Goal: Task Accomplishment & Management: Use online tool/utility

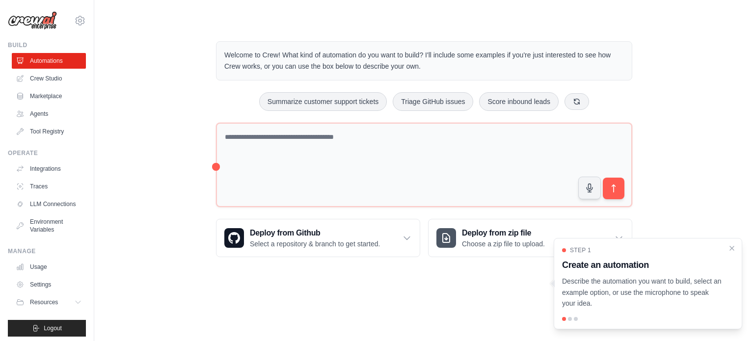
click at [136, 69] on div "Welcome to Crew! What kind of automation do you want to build? I'll include som…" at bounding box center [424, 149] width 628 height 247
click at [125, 93] on div "Welcome to Crew! What kind of automation do you want to build? I'll include som…" at bounding box center [424, 149] width 628 height 247
click at [730, 247] on icon "Close walkthrough" at bounding box center [731, 247] width 9 height 9
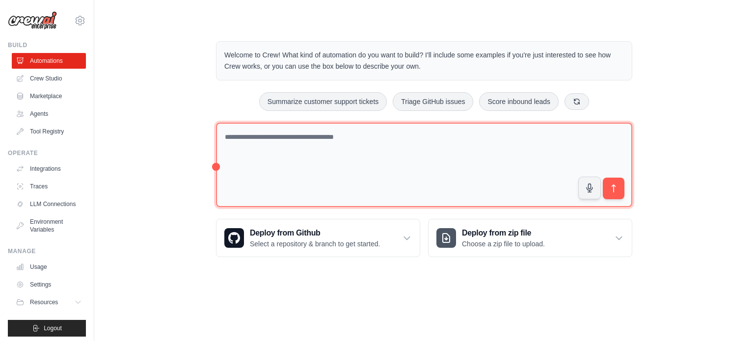
click at [272, 151] on textarea at bounding box center [424, 165] width 416 height 85
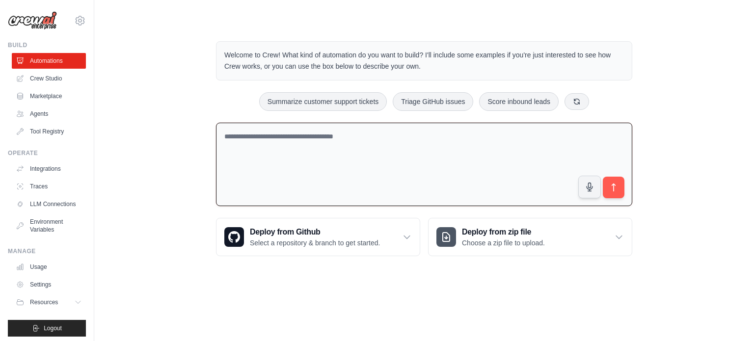
paste textarea "**********"
type textarea "**********"
click at [318, 164] on textarea at bounding box center [424, 164] width 416 height 83
click at [301, 133] on textarea at bounding box center [424, 164] width 416 height 83
paste textarea "**********"
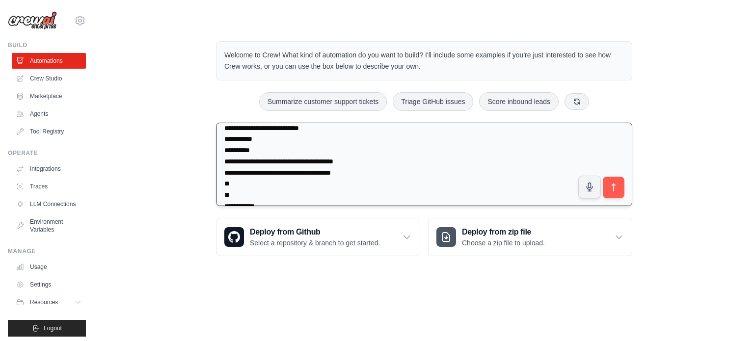
scroll to position [1720, 0]
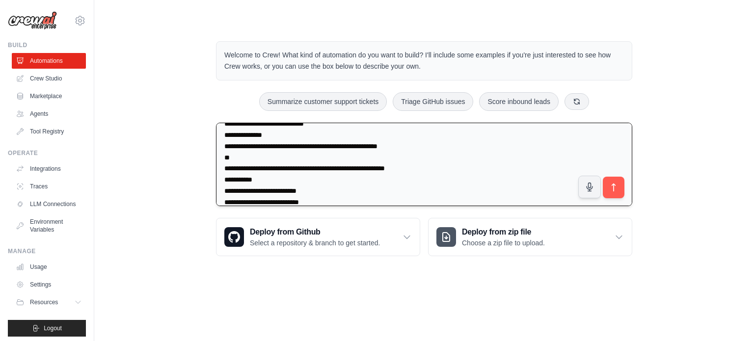
type textarea "**********"
click at [619, 184] on button "submit" at bounding box center [614, 188] width 22 height 22
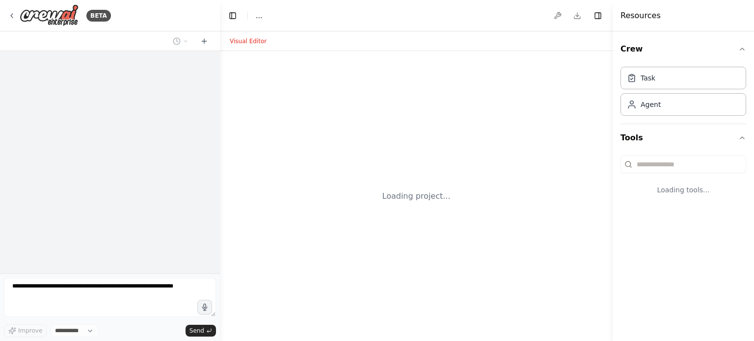
select select "****"
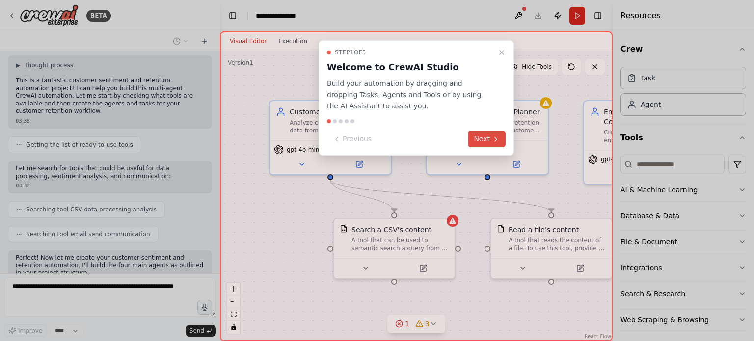
scroll to position [1268, 0]
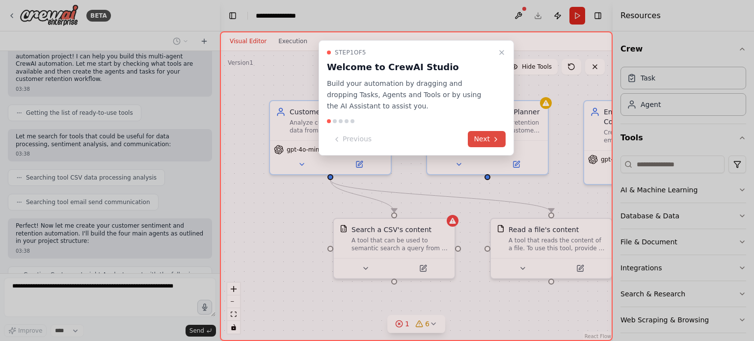
click at [490, 135] on button "Next" at bounding box center [487, 139] width 38 height 16
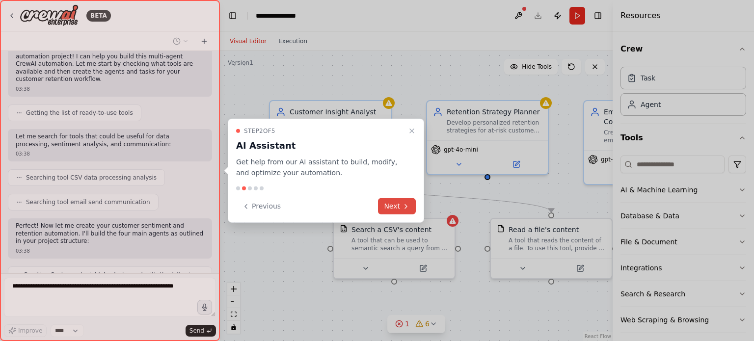
click at [391, 211] on button "Next" at bounding box center [397, 206] width 38 height 16
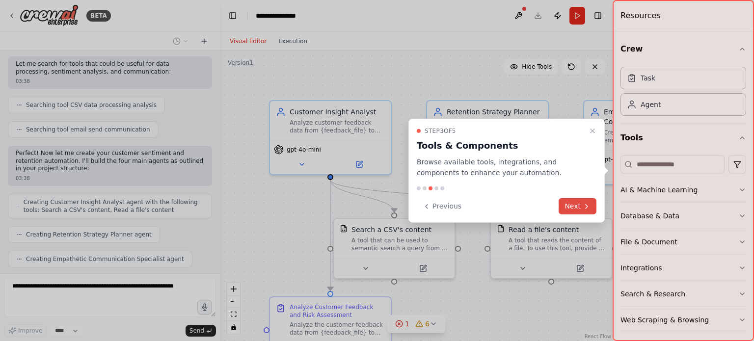
click at [574, 204] on button "Next" at bounding box center [577, 206] width 38 height 16
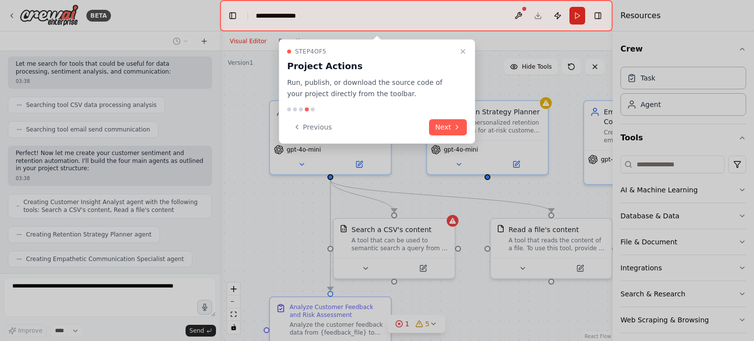
scroll to position [1333, 0]
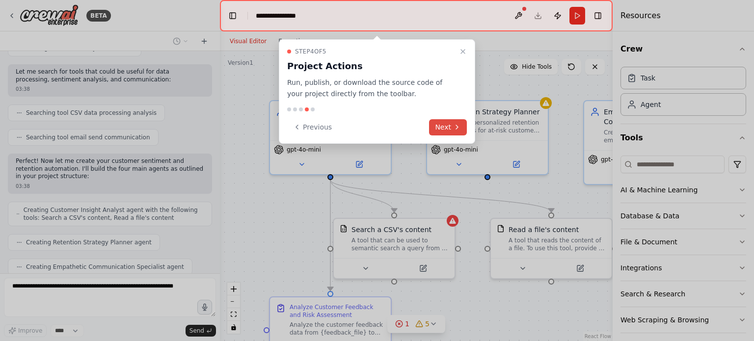
click at [443, 126] on button "Next" at bounding box center [448, 127] width 38 height 16
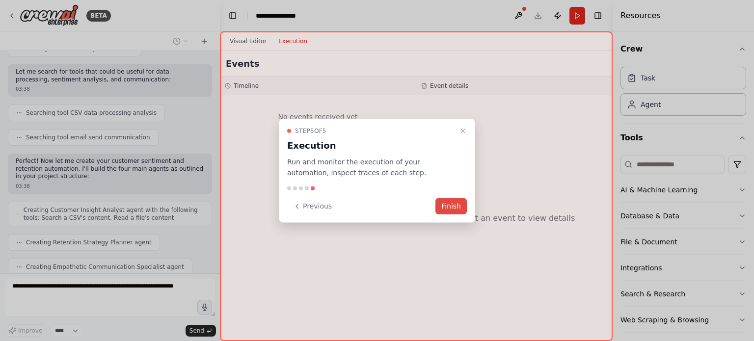
scroll to position [1357, 0]
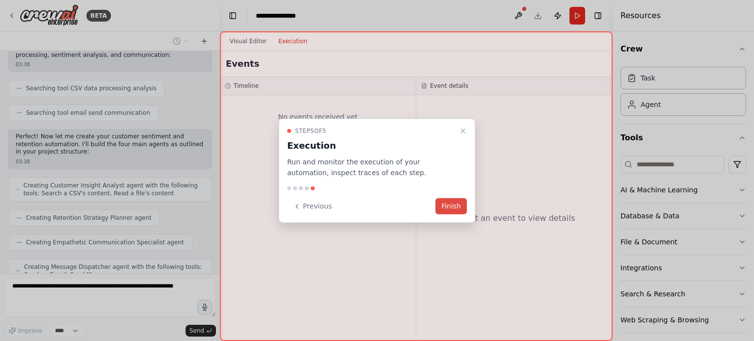
click at [450, 207] on button "Finish" at bounding box center [450, 206] width 31 height 16
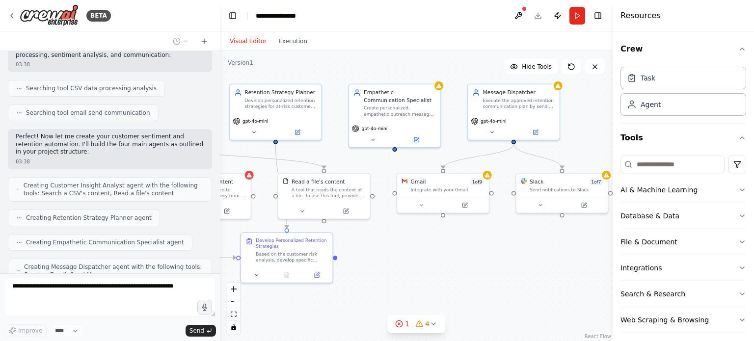
drag, startPoint x: 561, startPoint y: 295, endPoint x: 366, endPoint y: 243, distance: 202.1
click at [366, 243] on div ".deletable-edge-delete-btn { width: 20px; height: 20px; border: 0px solid #ffff…" at bounding box center [416, 196] width 393 height 290
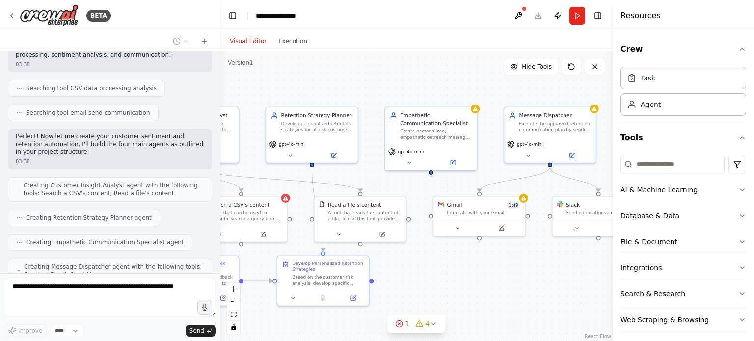
scroll to position [1382, 0]
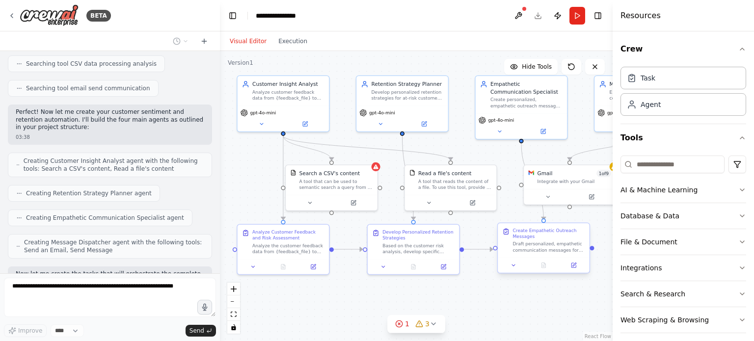
drag, startPoint x: 449, startPoint y: 257, endPoint x: 576, endPoint y: 249, distance: 126.9
click at [576, 249] on div ".deletable-edge-delete-btn { width: 20px; height: 20px; border: 0px solid #ffff…" at bounding box center [416, 196] width 393 height 290
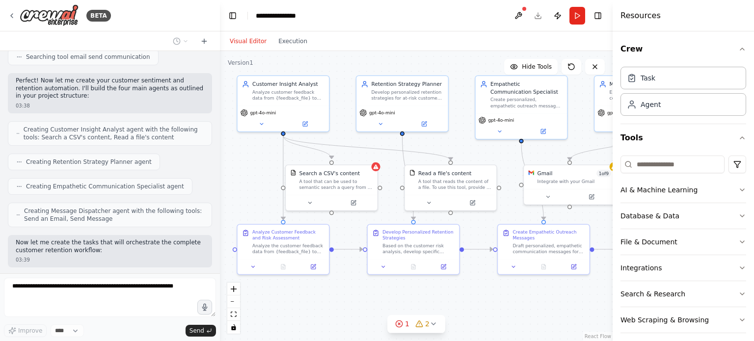
scroll to position [1463, 0]
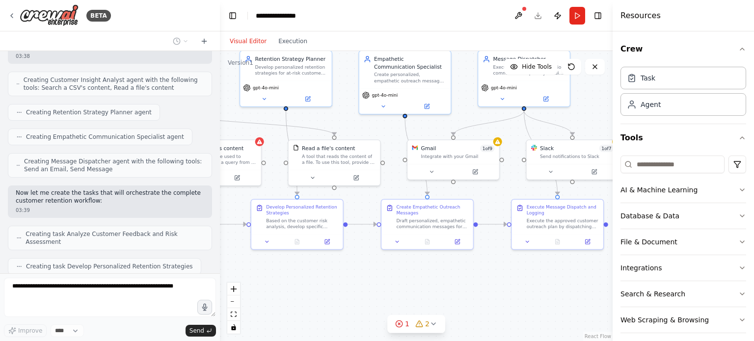
drag, startPoint x: 260, startPoint y: 176, endPoint x: 143, endPoint y: 151, distance: 119.0
click at [143, 151] on div "BETA LLM provider (choose one you actually use) OPENAI_API_KEY=... or GEMINI_AP…" at bounding box center [377, 170] width 754 height 341
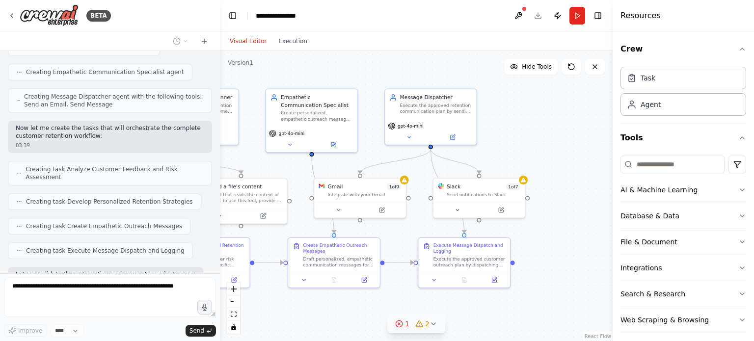
scroll to position [1535, 0]
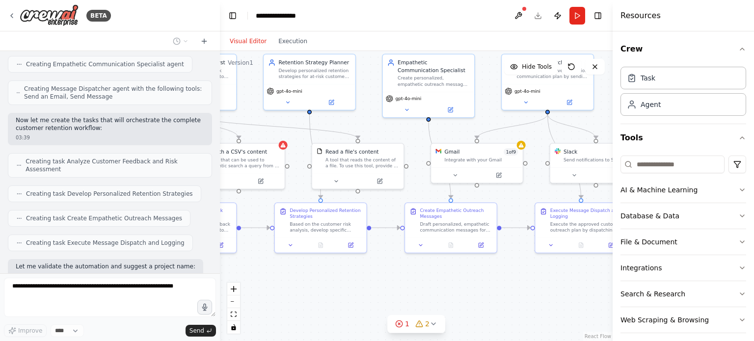
drag, startPoint x: 499, startPoint y: 292, endPoint x: 522, endPoint y: 296, distance: 23.8
click at [522, 296] on div ".deletable-edge-delete-btn { width: 20px; height: 20px; border: 0px solid #ffff…" at bounding box center [416, 196] width 393 height 290
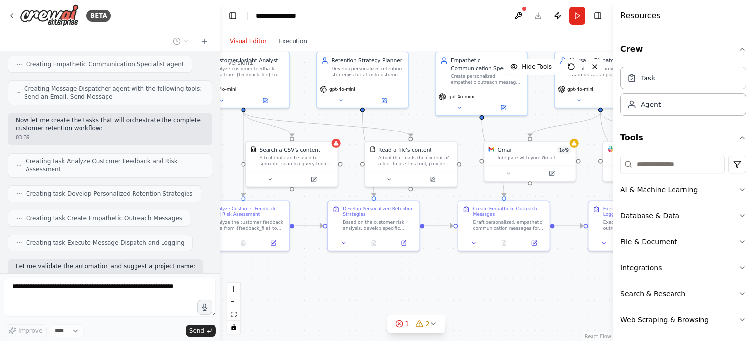
scroll to position [1592, 0]
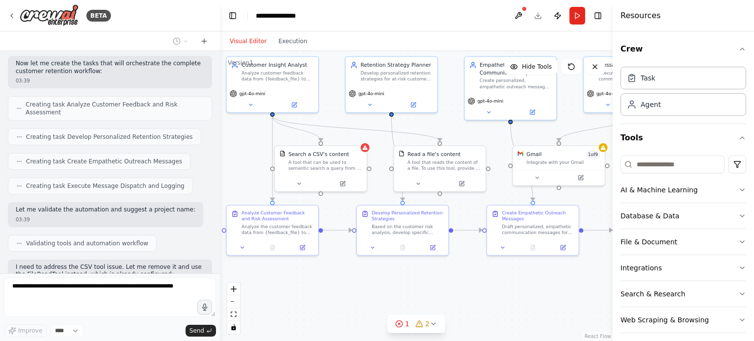
drag, startPoint x: 327, startPoint y: 294, endPoint x: 409, endPoint y: 297, distance: 82.0
click at [409, 297] on div ".deletable-edge-delete-btn { width: 20px; height: 20px; border: 0px solid #ffff…" at bounding box center [416, 196] width 393 height 290
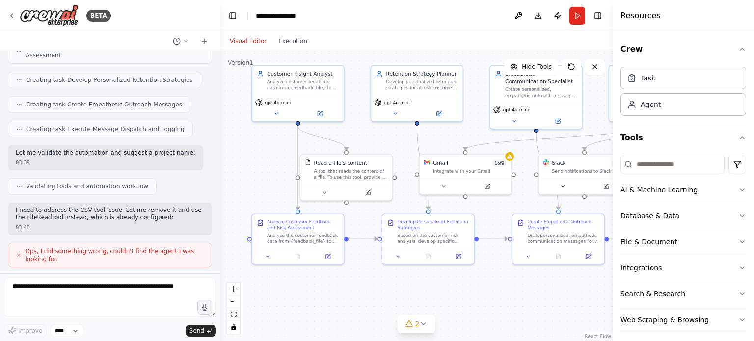
scroll to position [1707, 0]
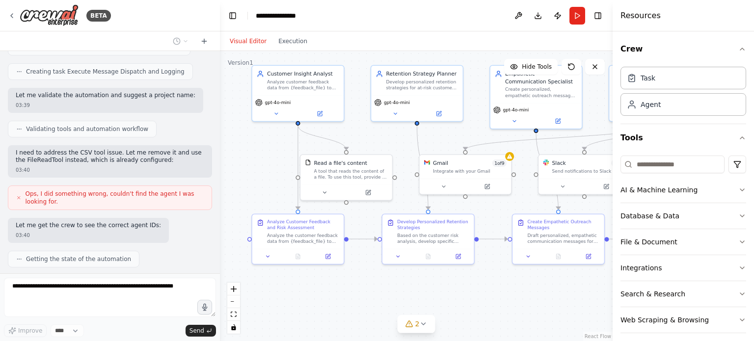
drag, startPoint x: 340, startPoint y: 296, endPoint x: 365, endPoint y: 305, distance: 27.0
click at [365, 305] on div ".deletable-edge-delete-btn { width: 20px; height: 20px; border: 0px solid #ffff…" at bounding box center [416, 196] width 393 height 290
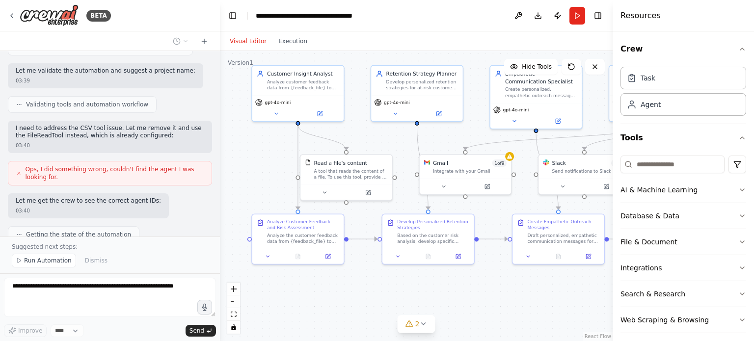
scroll to position [1739, 0]
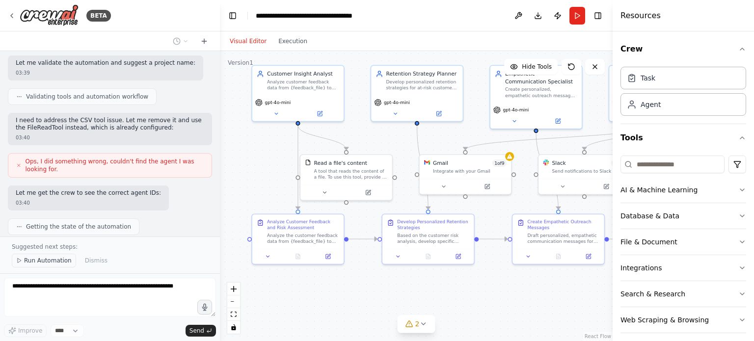
click at [47, 261] on span "Run Automation" at bounding box center [48, 261] width 48 height 8
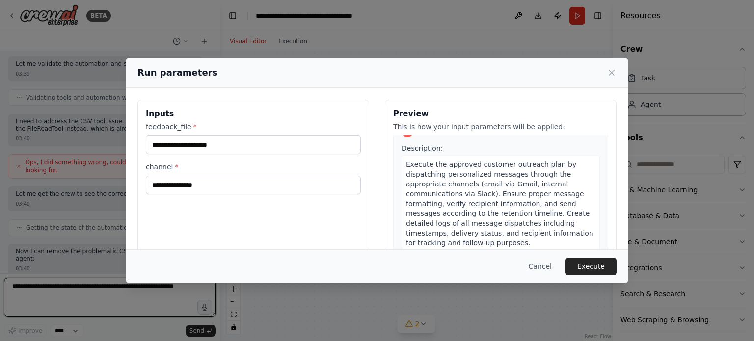
scroll to position [94, 0]
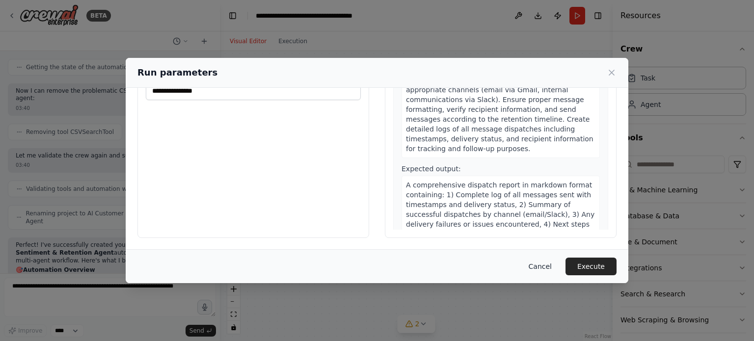
click at [539, 270] on button "Cancel" at bounding box center [540, 267] width 39 height 18
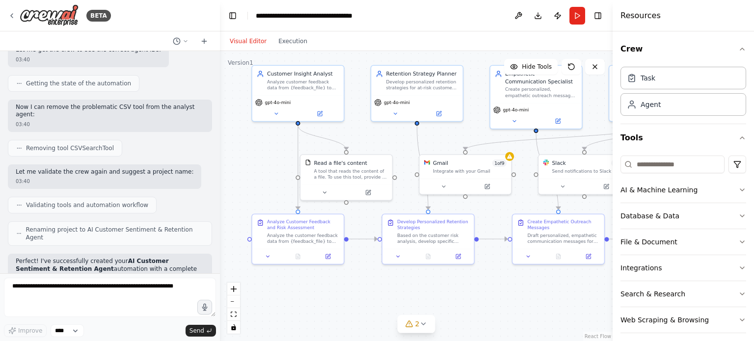
scroll to position [1900, 0]
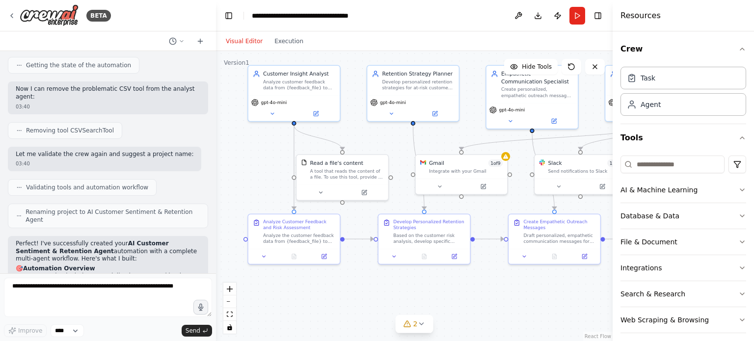
click at [216, 235] on div "BETA LLM provider (choose one you actually use) OPENAI_API_KEY=... or GEMINI_AP…" at bounding box center [377, 170] width 754 height 341
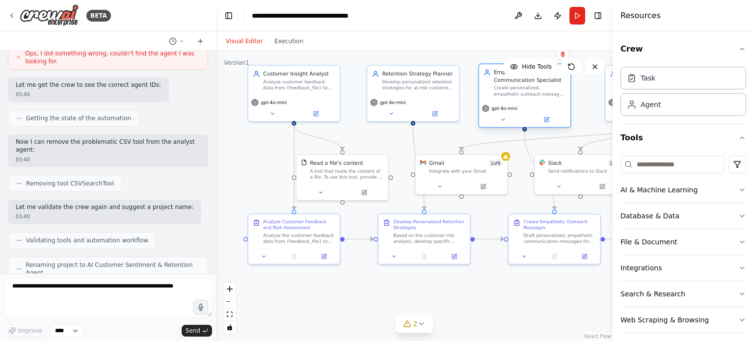
drag, startPoint x: 536, startPoint y: 89, endPoint x: 530, endPoint y: 92, distance: 6.1
click at [530, 92] on div "Create personalized, empathetic outreach messages for each at-risk customer bas…" at bounding box center [530, 91] width 72 height 12
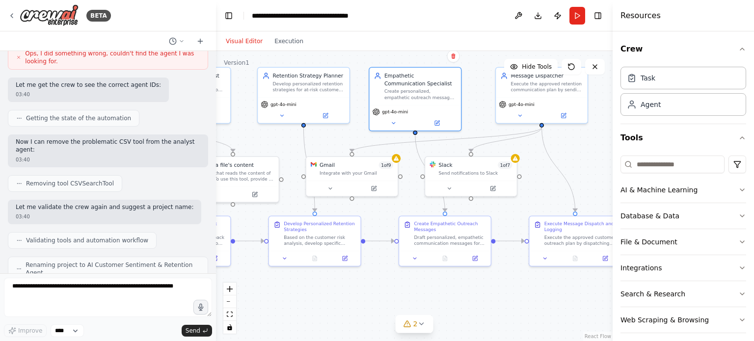
drag, startPoint x: 547, startPoint y: 306, endPoint x: 438, endPoint y: 309, distance: 109.0
click at [438, 309] on div ".deletable-edge-delete-btn { width: 20px; height: 20px; border: 0px solid #ffff…" at bounding box center [414, 196] width 396 height 290
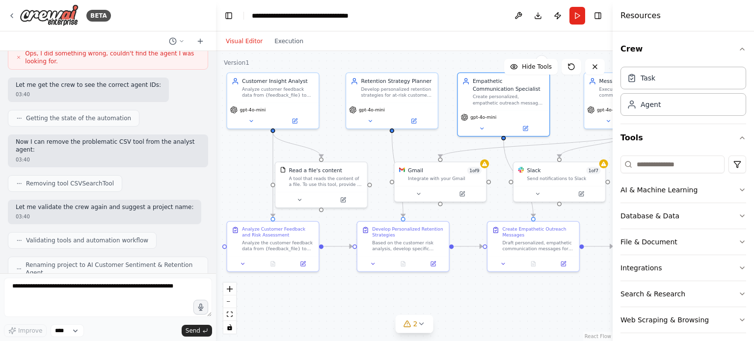
drag, startPoint x: 355, startPoint y: 301, endPoint x: 444, endPoint y: 306, distance: 88.5
click at [444, 306] on div ".deletable-edge-delete-btn { width: 20px; height: 20px; border: 0px solid #ffff…" at bounding box center [414, 196] width 396 height 290
click at [315, 173] on div "Read a file's content A tool that reads the content of a file. To use this tool…" at bounding box center [326, 175] width 74 height 21
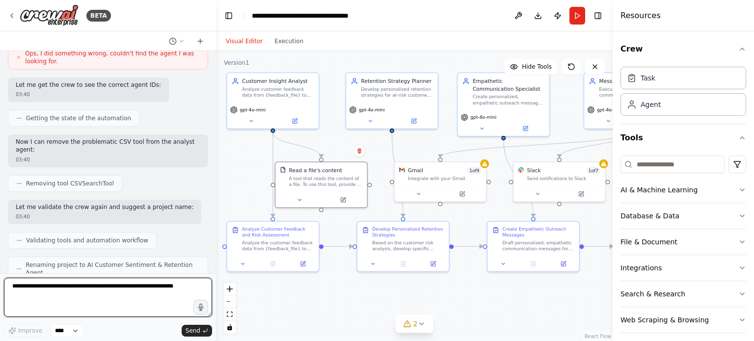
click at [32, 297] on textarea at bounding box center [108, 297] width 208 height 39
type textarea "*"
click at [74, 297] on textarea at bounding box center [108, 297] width 208 height 39
type textarea "**********"
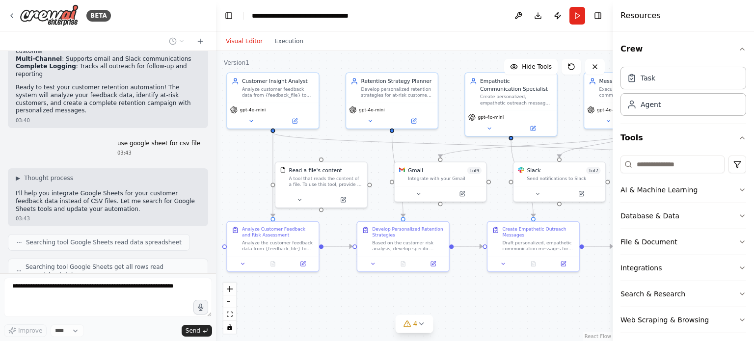
scroll to position [2471, 0]
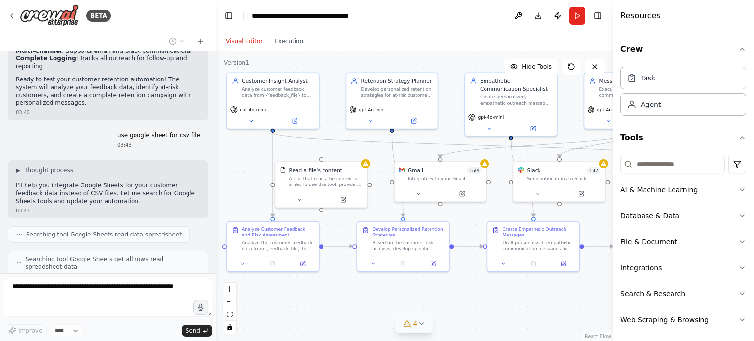
click at [415, 326] on span "4" at bounding box center [415, 324] width 4 height 10
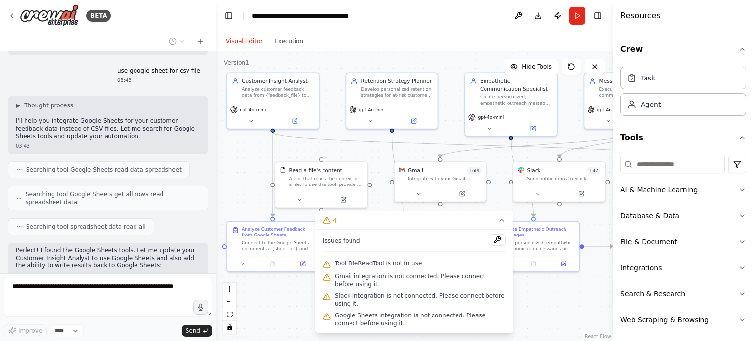
scroll to position [2544, 0]
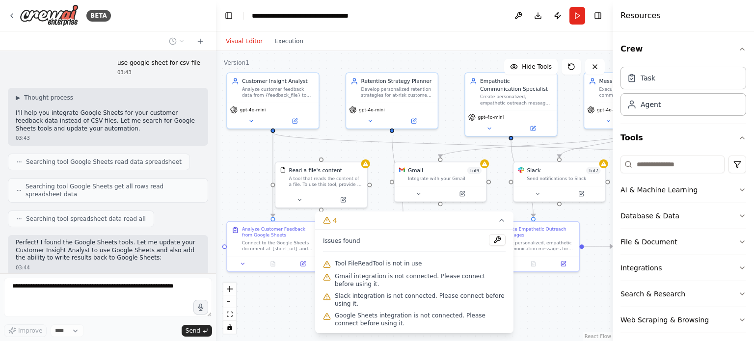
click at [536, 299] on div ".deletable-edge-delete-btn { width: 20px; height: 20px; border: 0px solid #ffff…" at bounding box center [414, 196] width 396 height 290
click at [426, 211] on div ".deletable-edge-delete-btn { width: 20px; height: 20px; border: 0px solid #ffff…" at bounding box center [414, 196] width 396 height 290
click at [584, 308] on div ".deletable-edge-delete-btn { width: 20px; height: 20px; border: 0px solid #ffff…" at bounding box center [414, 196] width 396 height 290
click at [504, 224] on icon at bounding box center [502, 220] width 8 height 8
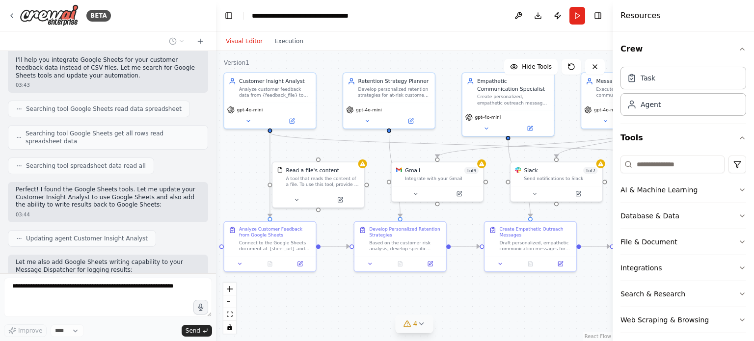
scroll to position [2621, 0]
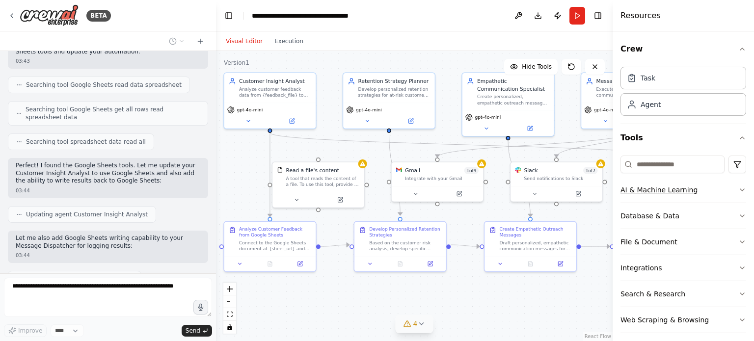
click at [646, 189] on button "AI & Machine Learning" at bounding box center [683, 190] width 126 height 26
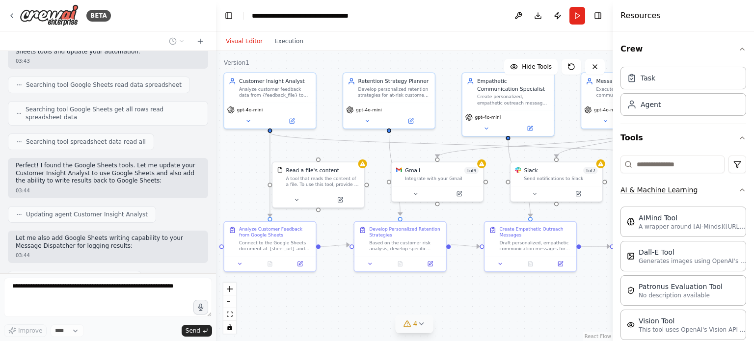
scroll to position [2678, 0]
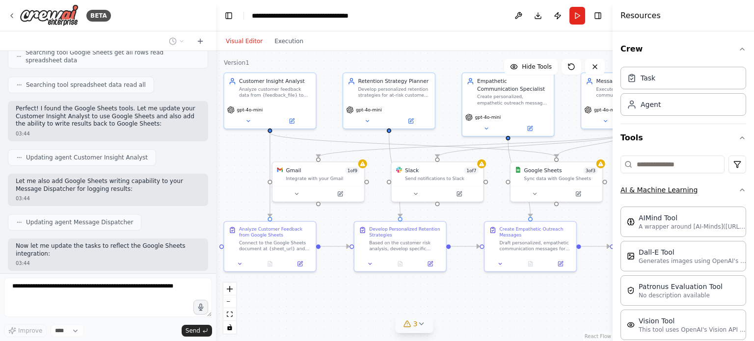
click at [646, 189] on button "AI & Machine Learning" at bounding box center [683, 190] width 126 height 26
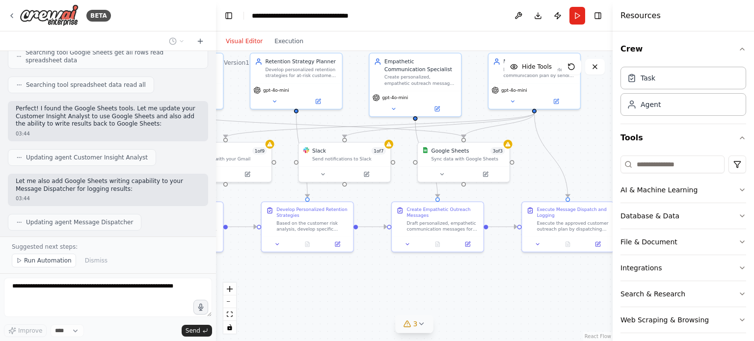
drag, startPoint x: 499, startPoint y: 297, endPoint x: 406, endPoint y: 278, distance: 95.2
click at [406, 278] on div ".deletable-edge-delete-btn { width: 20px; height: 20px; border: 0px solid #ffff…" at bounding box center [414, 196] width 396 height 290
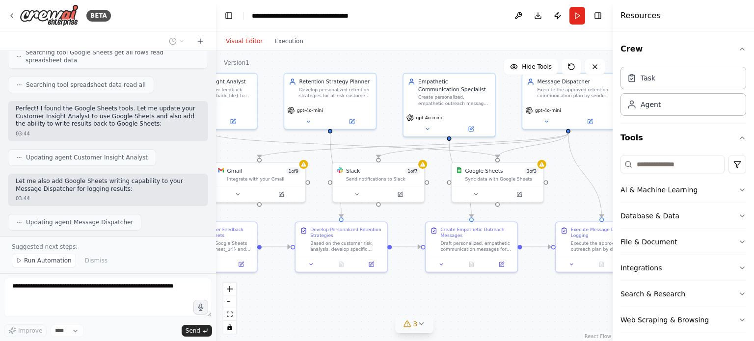
drag, startPoint x: 485, startPoint y: 276, endPoint x: 519, endPoint y: 296, distance: 39.6
click at [519, 296] on div ".deletable-edge-delete-btn { width: 20px; height: 20px; border: 0px solid #ffff…" at bounding box center [414, 196] width 396 height 290
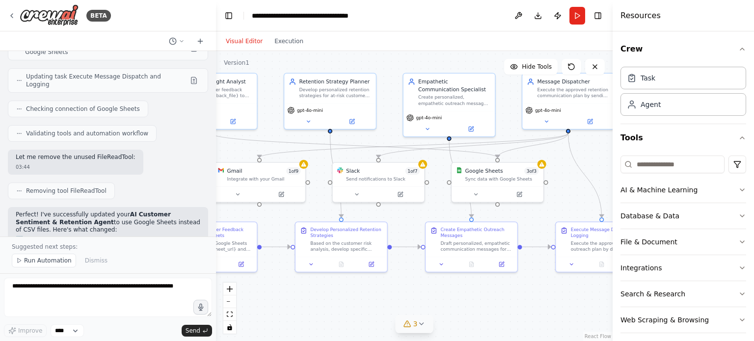
drag, startPoint x: 142, startPoint y: 98, endPoint x: 140, endPoint y: 164, distance: 66.3
click at [140, 211] on div "Perfect! I've successfully updated your AI Customer Sentiment & Retention Agent…" at bounding box center [108, 314] width 185 height 207
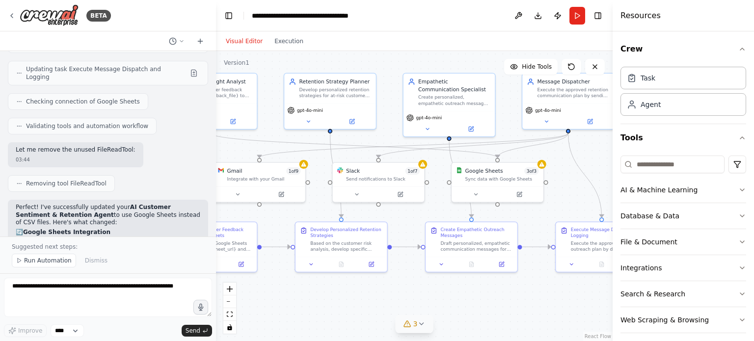
click at [138, 204] on div "Perfect! I've successfully updated your AI Customer Sentiment & Retention Agent…" at bounding box center [108, 311] width 185 height 214
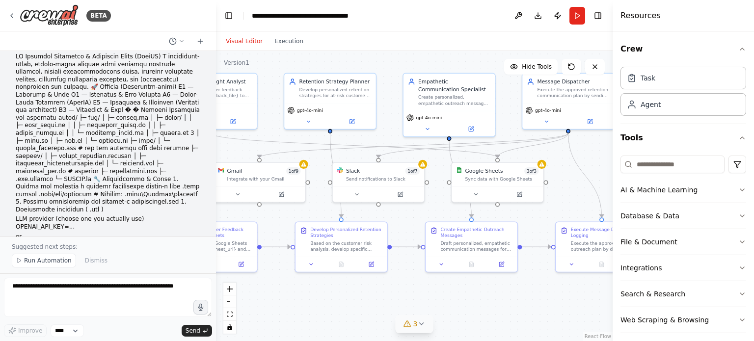
scroll to position [0, 0]
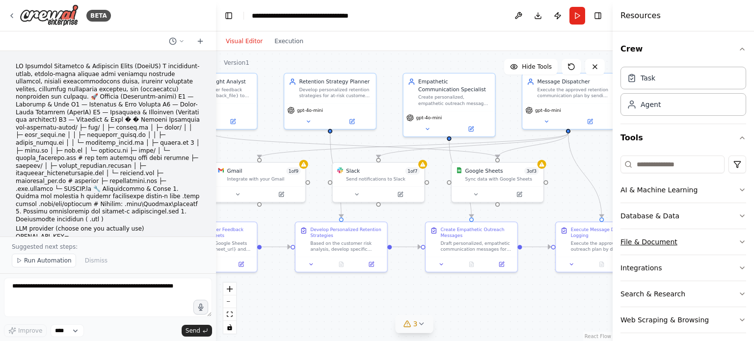
click at [691, 241] on button "File & Document" at bounding box center [683, 242] width 126 height 26
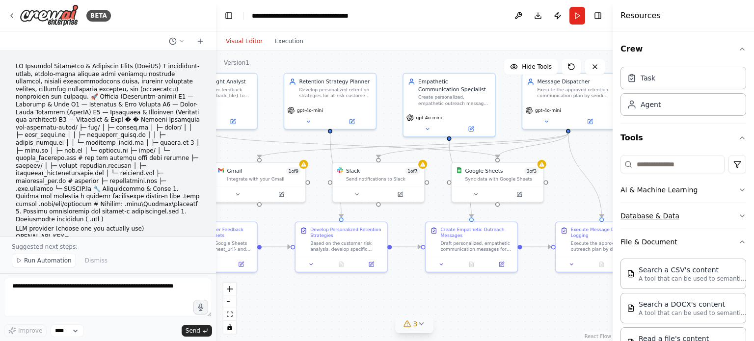
click at [737, 222] on button "Database & Data" at bounding box center [683, 216] width 126 height 26
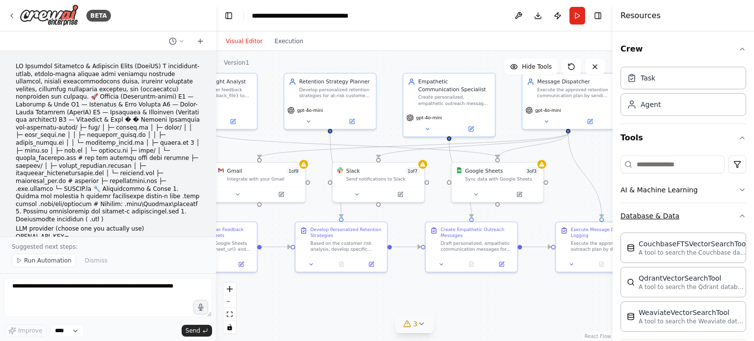
click at [731, 205] on button "Database & Data" at bounding box center [683, 216] width 126 height 26
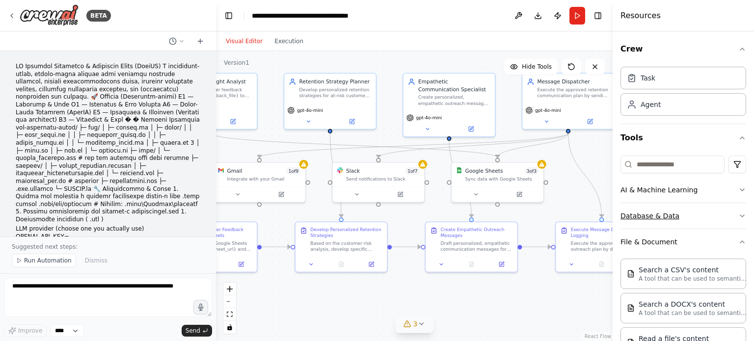
click at [731, 209] on button "Database & Data" at bounding box center [683, 216] width 126 height 26
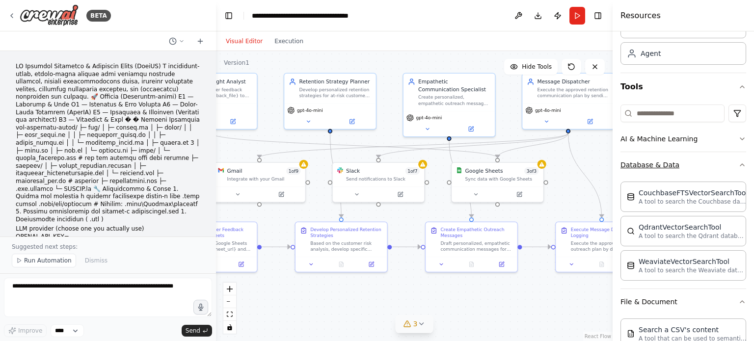
scroll to position [49, 0]
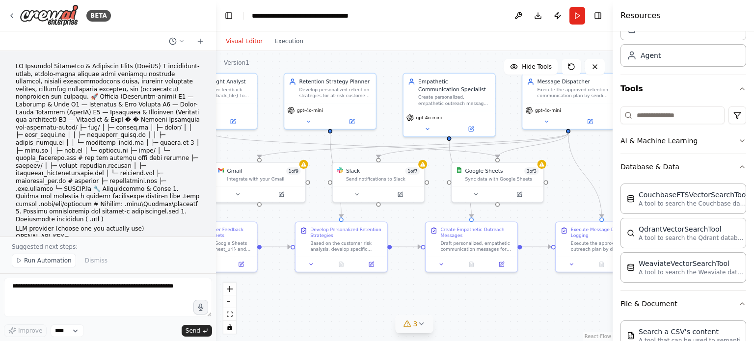
click at [738, 173] on button "Database & Data" at bounding box center [683, 167] width 126 height 26
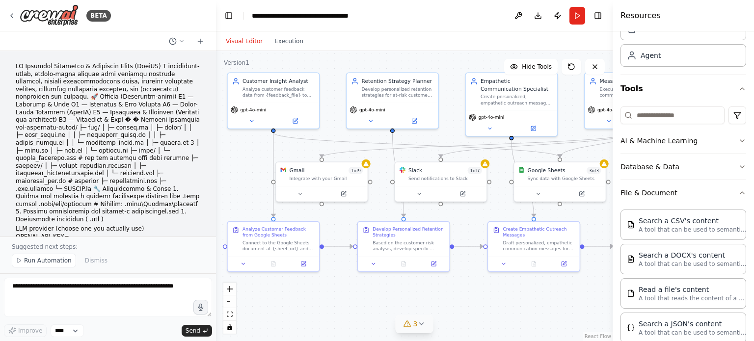
drag, startPoint x: 415, startPoint y: 308, endPoint x: 471, endPoint y: 314, distance: 56.2
click at [471, 314] on div ".deletable-edge-delete-btn { width: 20px; height: 20px; border: 0px solid #ffff…" at bounding box center [414, 196] width 396 height 290
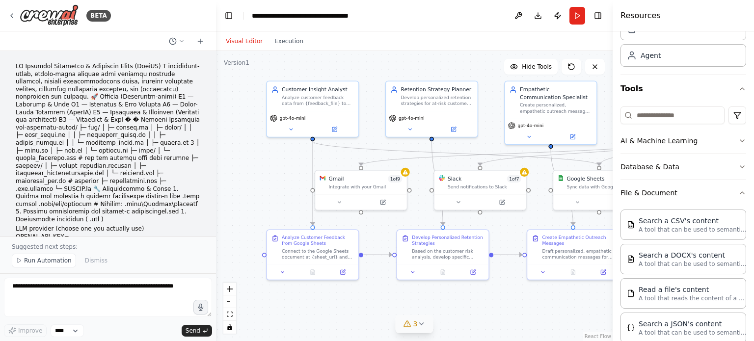
drag, startPoint x: 360, startPoint y: 304, endPoint x: 399, endPoint y: 312, distance: 40.1
click at [399, 312] on div ".deletable-edge-delete-btn { width: 20px; height: 20px; border: 0px solid #ffff…" at bounding box center [414, 196] width 396 height 290
drag, startPoint x: 350, startPoint y: 192, endPoint x: 361, endPoint y: 190, distance: 11.5
click at [361, 190] on div "Gmail 1 of 9 Integrate with your Gmail" at bounding box center [371, 188] width 93 height 41
click at [365, 186] on div "Integrate with your Gmail" at bounding box center [377, 186] width 74 height 6
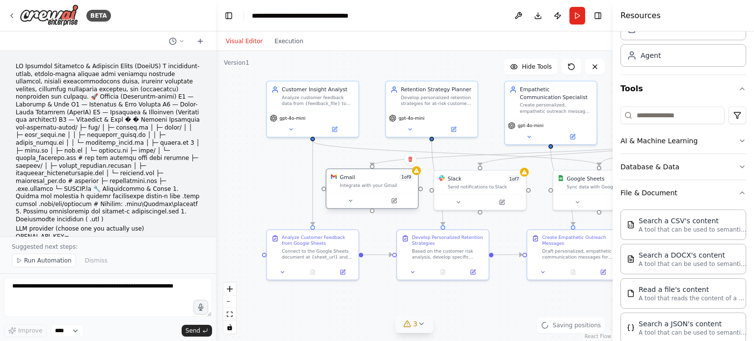
click at [417, 175] on div "Gmail 1 of 9 Integrate with your Gmail" at bounding box center [371, 181] width 91 height 24
click at [407, 325] on icon at bounding box center [407, 325] width 0 height 0
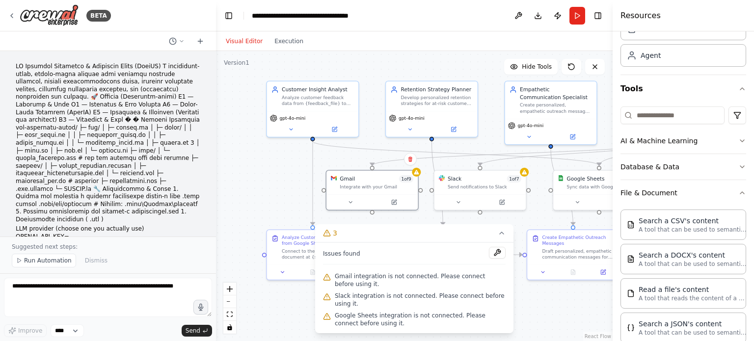
click at [327, 278] on icon at bounding box center [327, 276] width 0 height 1
click at [499, 257] on button at bounding box center [497, 253] width 17 height 12
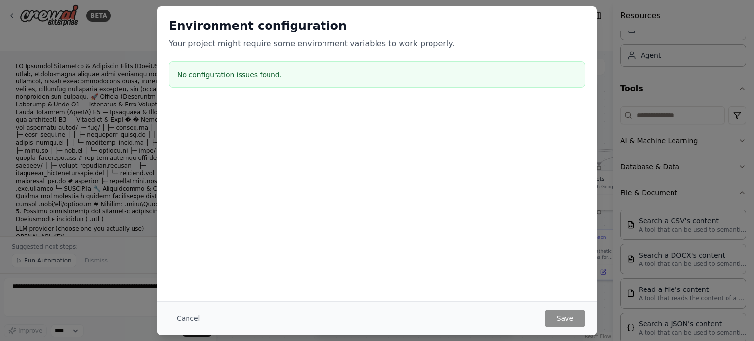
click at [127, 25] on div "Environment configuration Your project might require some environment variables…" at bounding box center [377, 170] width 754 height 341
click at [190, 316] on button "Cancel" at bounding box center [188, 319] width 39 height 18
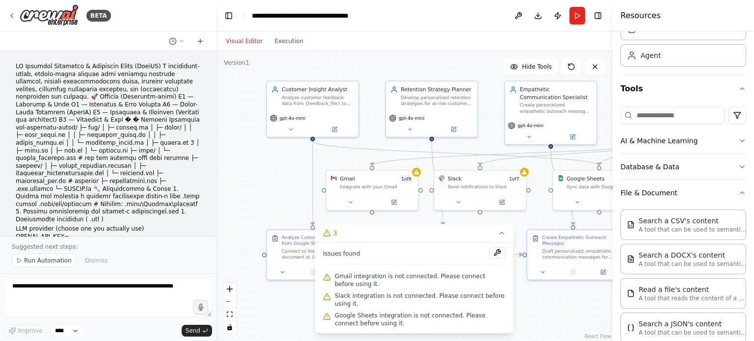
click at [267, 188] on div ".deletable-edge-delete-btn { width: 20px; height: 20px; border: 0px solid #ffff…" at bounding box center [414, 196] width 396 height 290
click at [395, 202] on icon at bounding box center [394, 201] width 4 height 4
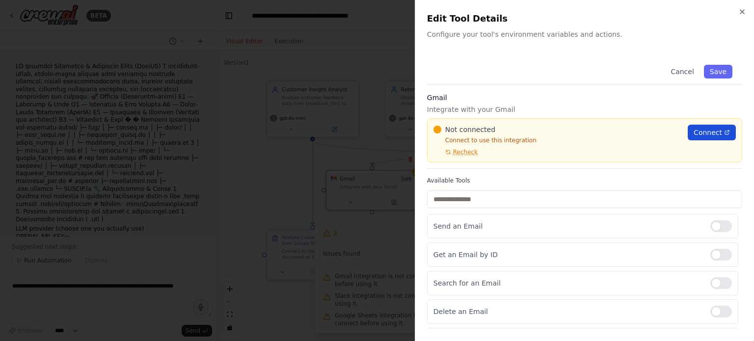
click at [703, 129] on span "Connect" at bounding box center [707, 133] width 28 height 10
click at [379, 62] on div at bounding box center [377, 170] width 754 height 341
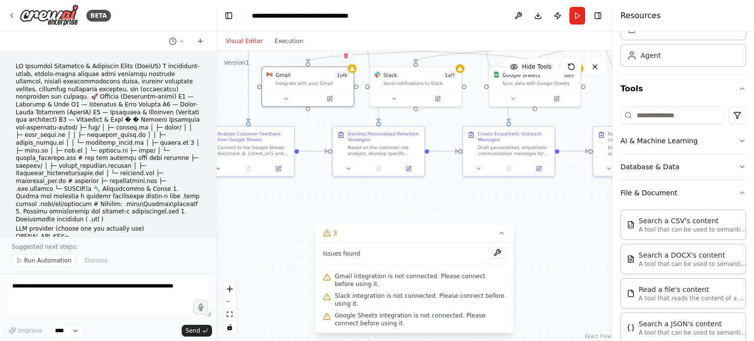
drag, startPoint x: 351, startPoint y: 159, endPoint x: 287, endPoint y: 56, distance: 121.9
click at [287, 56] on div ".deletable-edge-delete-btn { width: 20px; height: 20px; border: 0px solid #ffff…" at bounding box center [414, 196] width 396 height 290
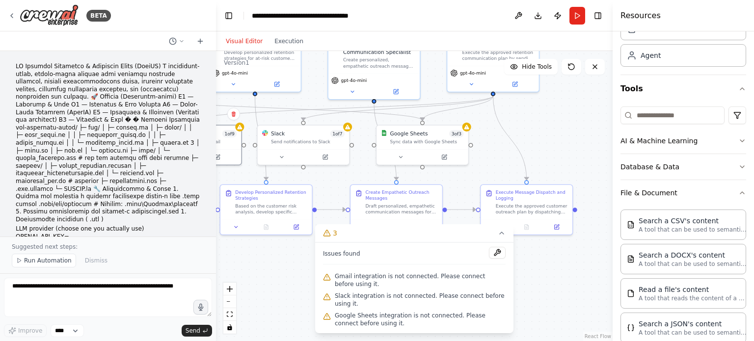
drag, startPoint x: 520, startPoint y: 209, endPoint x: 408, endPoint y: 267, distance: 126.6
click at [408, 267] on div "Version 1 Hide Tools .deletable-edge-delete-btn { width: 20px; height: 20px; bo…" at bounding box center [414, 196] width 396 height 290
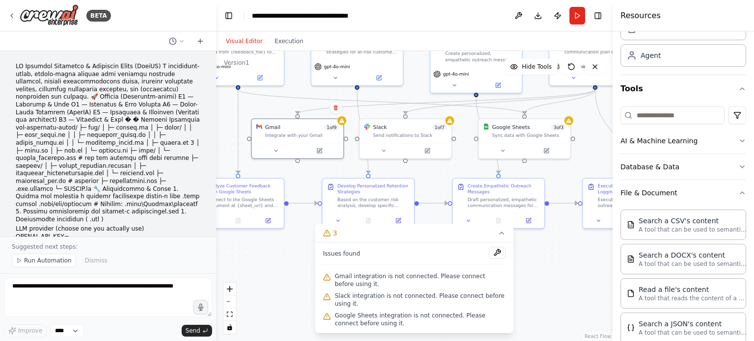
drag, startPoint x: 561, startPoint y: 116, endPoint x: 663, endPoint y: 109, distance: 102.3
click at [663, 109] on div "BETA LLM provider (choose one you actually use) OPENAI_API_KEY=... or GEMINI_AP…" at bounding box center [377, 170] width 754 height 341
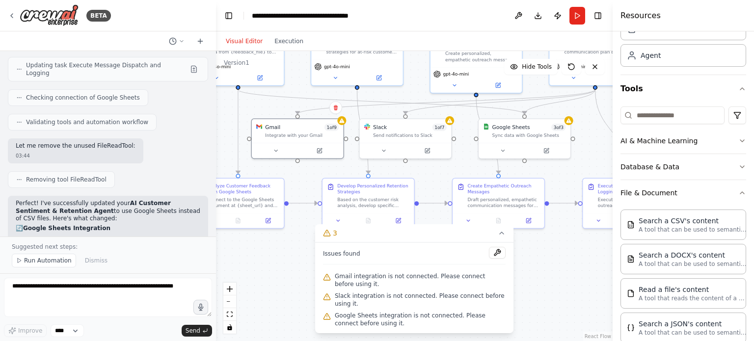
scroll to position [3136, 0]
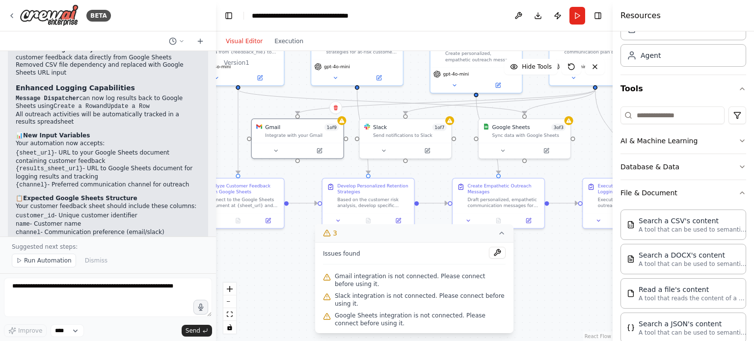
click at [501, 234] on icon at bounding box center [502, 233] width 4 height 2
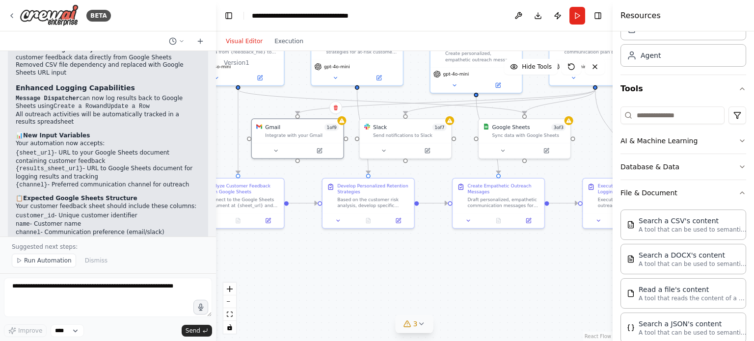
click at [407, 261] on div ".deletable-edge-delete-btn { width: 20px; height: 20px; border: 0px solid #ffff…" at bounding box center [414, 196] width 396 height 290
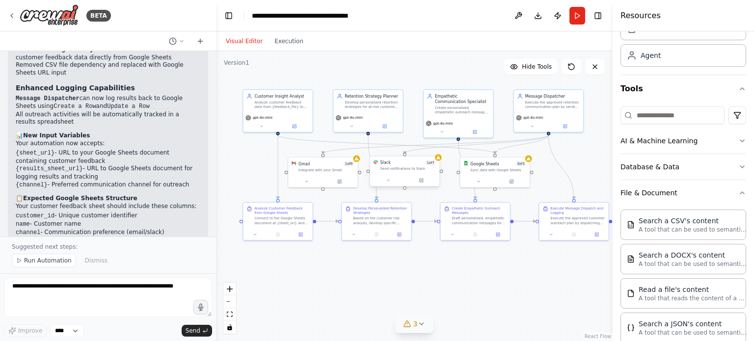
click at [400, 170] on div "Send notifications to Slack" at bounding box center [408, 168] width 56 height 4
click at [440, 159] on icon at bounding box center [438, 157] width 4 height 4
click at [422, 179] on icon at bounding box center [422, 180] width 2 height 2
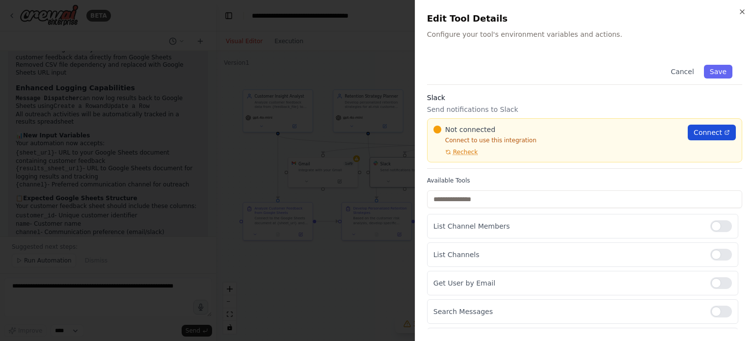
click at [693, 129] on span "Connect" at bounding box center [707, 133] width 28 height 10
click at [337, 59] on div at bounding box center [377, 170] width 754 height 341
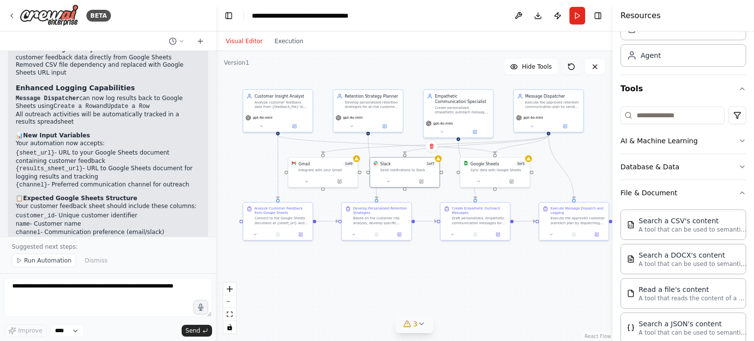
click at [574, 62] on button at bounding box center [571, 67] width 20 height 16
click at [572, 63] on icon at bounding box center [571, 67] width 8 height 8
click at [568, 68] on icon at bounding box center [571, 67] width 8 height 8
click at [421, 178] on icon at bounding box center [421, 180] width 4 height 4
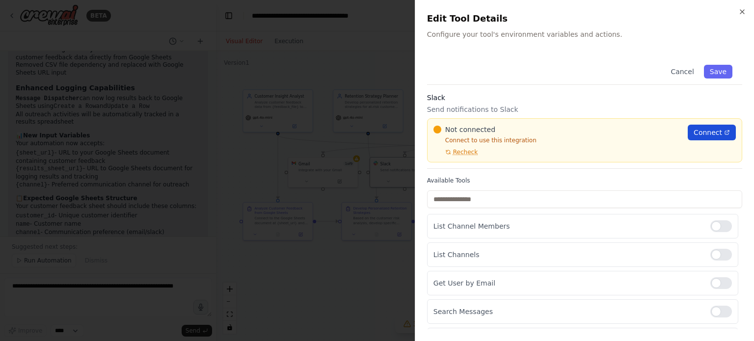
click at [693, 133] on span "Connect" at bounding box center [707, 133] width 28 height 10
click at [354, 35] on div at bounding box center [377, 170] width 754 height 341
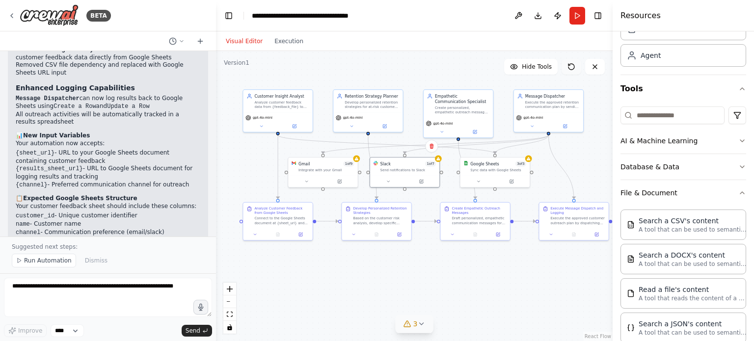
click at [572, 68] on icon at bounding box center [571, 67] width 8 height 8
click at [570, 63] on icon at bounding box center [571, 67] width 8 height 8
click at [423, 182] on button at bounding box center [421, 180] width 32 height 7
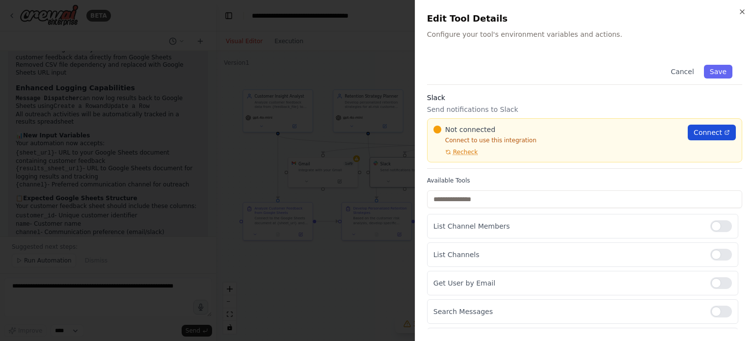
click at [701, 126] on link "Connect" at bounding box center [711, 133] width 48 height 16
click at [706, 71] on button "Save" at bounding box center [718, 72] width 28 height 14
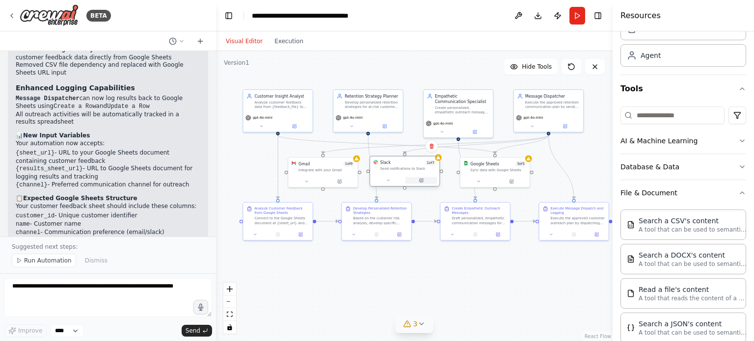
click at [422, 181] on icon at bounding box center [421, 180] width 3 height 3
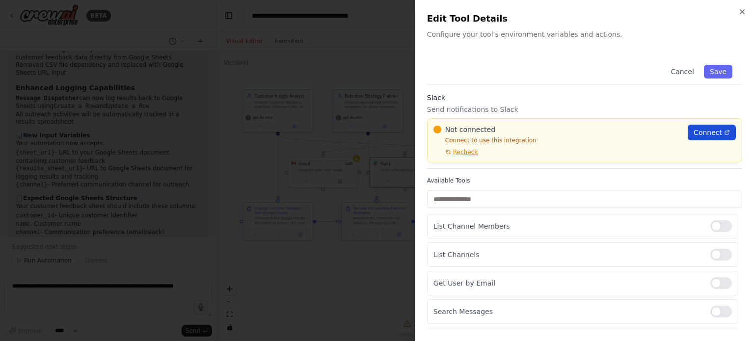
click at [687, 132] on link "Connect" at bounding box center [711, 133] width 48 height 16
click at [461, 151] on span "Recheck" at bounding box center [465, 152] width 25 height 8
click at [453, 151] on span "Recheck" at bounding box center [465, 152] width 25 height 8
click at [454, 154] on span "Recheck" at bounding box center [465, 152] width 25 height 8
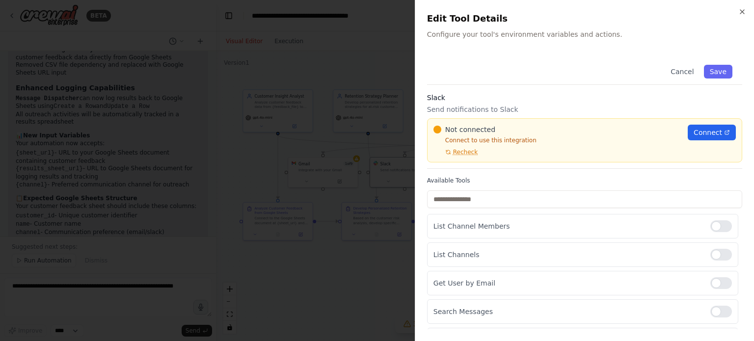
click at [454, 154] on span "Recheck" at bounding box center [465, 152] width 25 height 8
click at [462, 155] on span "Recheck" at bounding box center [465, 152] width 25 height 8
click at [462, 151] on span "Recheck" at bounding box center [465, 152] width 25 height 8
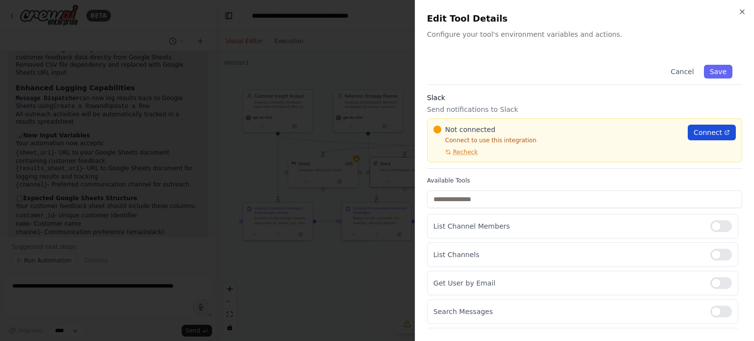
click at [712, 129] on span "Connect" at bounding box center [707, 133] width 28 height 10
click at [467, 131] on span "Recheck" at bounding box center [466, 122] width 26 height 15
click at [466, 145] on div "Not connected Connect to use this integration Recheck" at bounding box center [557, 140] width 246 height 106
click at [464, 146] on div "Not connected Connect to use this integration Recheck" at bounding box center [558, 141] width 240 height 130
click at [464, 131] on span "Recheck" at bounding box center [466, 122] width 26 height 15
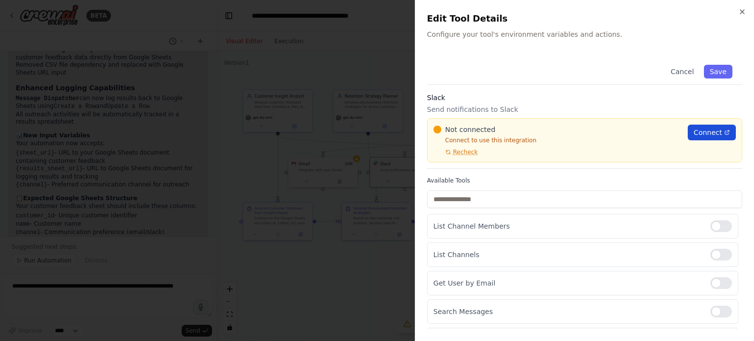
click at [693, 130] on span "Connect" at bounding box center [707, 133] width 28 height 10
click at [296, 62] on div at bounding box center [377, 170] width 754 height 341
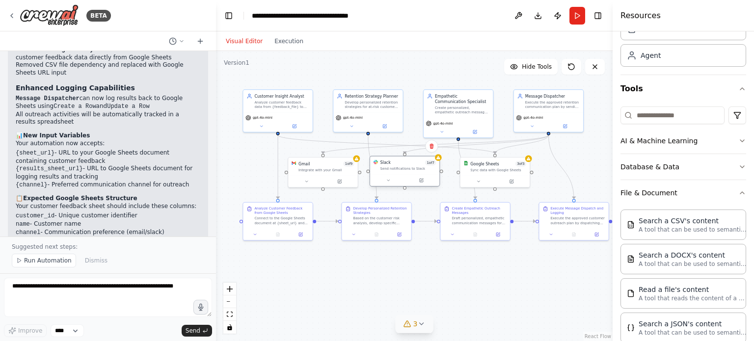
click at [437, 160] on div "Slack 1 of 7 Send notifications to Slack" at bounding box center [404, 166] width 69 height 18
drag, startPoint x: 414, startPoint y: 165, endPoint x: 413, endPoint y: 182, distance: 16.7
click at [413, 182] on div "Slack 1 of 7" at bounding box center [405, 179] width 56 height 5
drag, startPoint x: 401, startPoint y: 183, endPoint x: 411, endPoint y: 168, distance: 17.4
click at [411, 168] on div "Slack 1 of 7 Send notifications to Slack" at bounding box center [411, 165] width 56 height 11
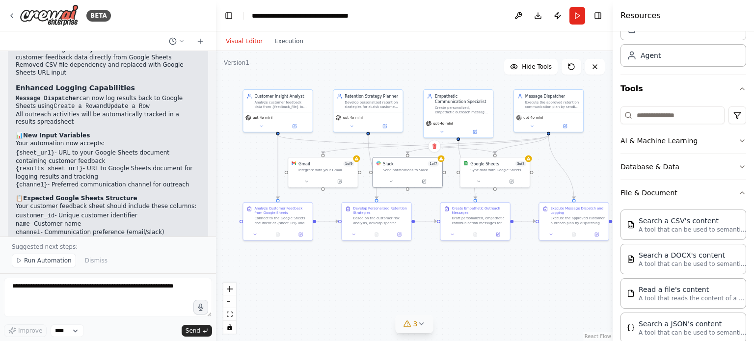
click at [662, 137] on button "AI & Machine Learning" at bounding box center [683, 141] width 126 height 26
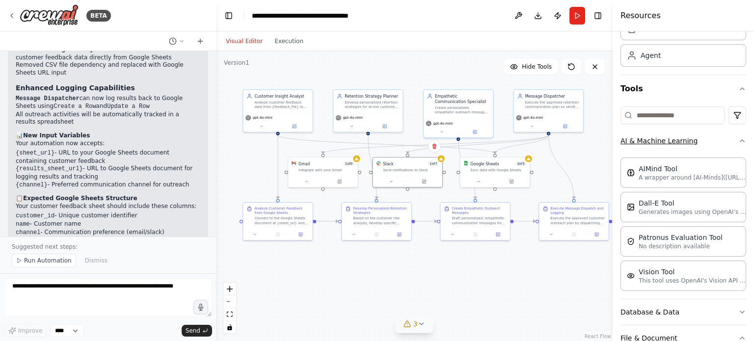
click at [662, 137] on button "AI & Machine Learning" at bounding box center [683, 141] width 126 height 26
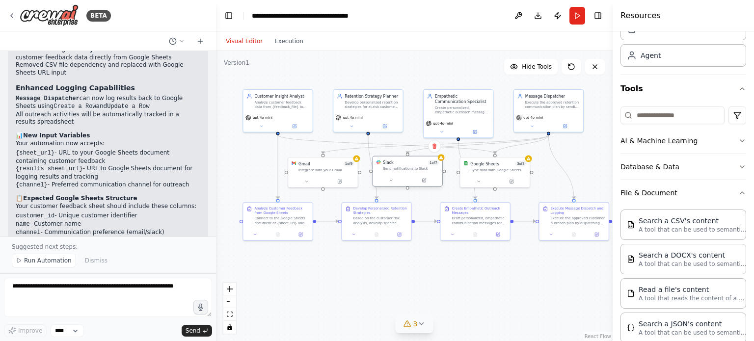
click at [398, 177] on button at bounding box center [391, 180] width 32 height 7
click at [424, 180] on icon at bounding box center [424, 180] width 2 height 2
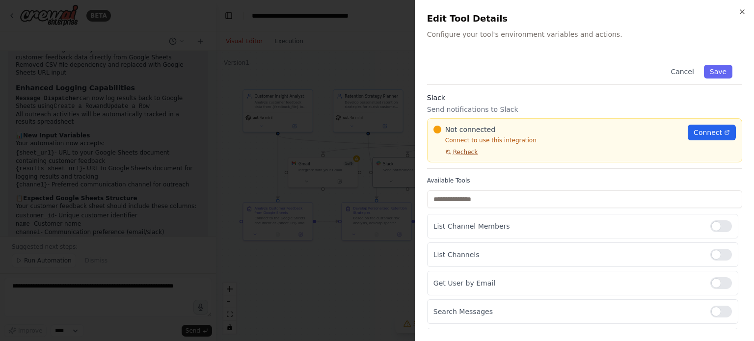
click at [464, 153] on span "Recheck" at bounding box center [465, 152] width 25 height 8
click at [465, 153] on span "Recheck" at bounding box center [465, 152] width 25 height 8
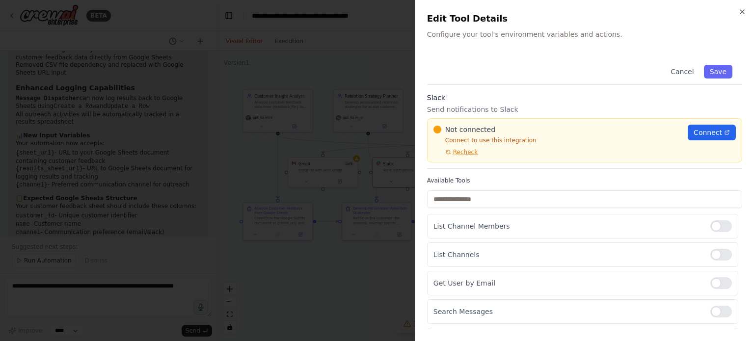
click at [41, 198] on div at bounding box center [377, 170] width 754 height 341
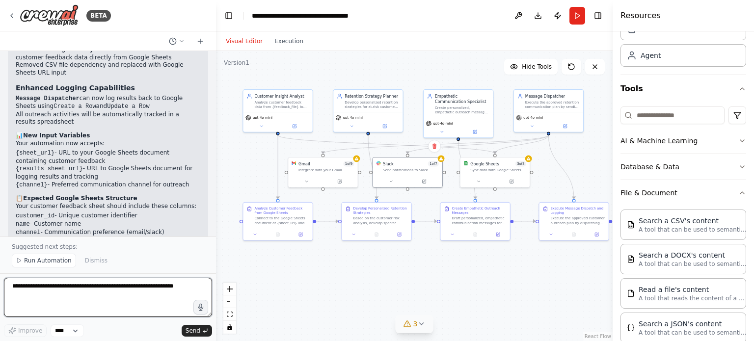
click at [55, 302] on textarea at bounding box center [108, 297] width 208 height 39
click at [117, 287] on textarea "**********" at bounding box center [108, 297] width 208 height 39
type textarea "**********"
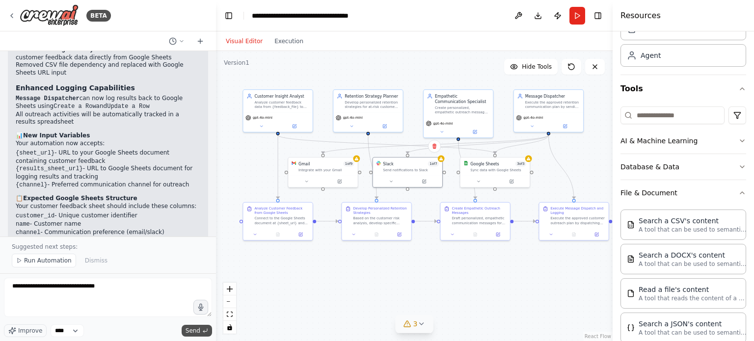
click at [189, 329] on span "Send" at bounding box center [192, 331] width 15 height 8
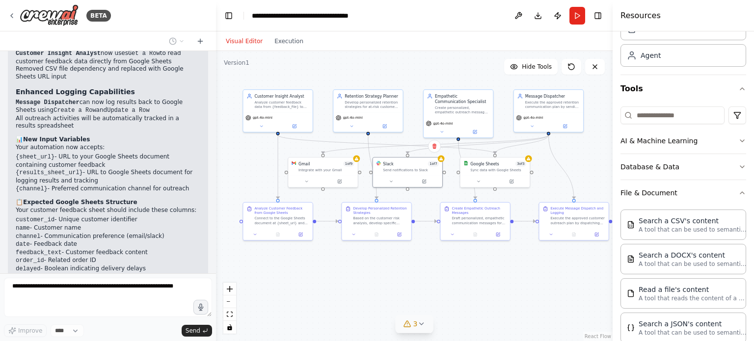
scroll to position [3158, 0]
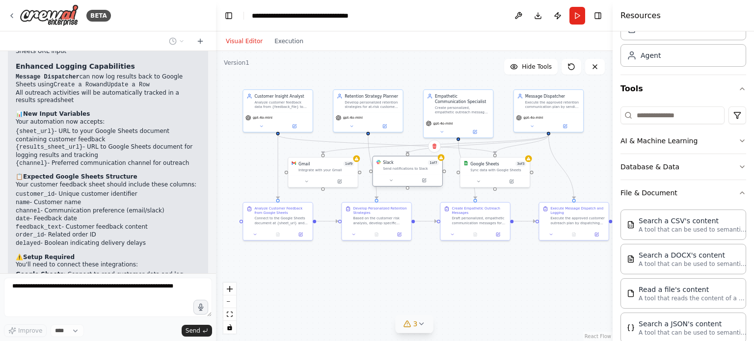
click at [426, 184] on div at bounding box center [407, 181] width 69 height 12
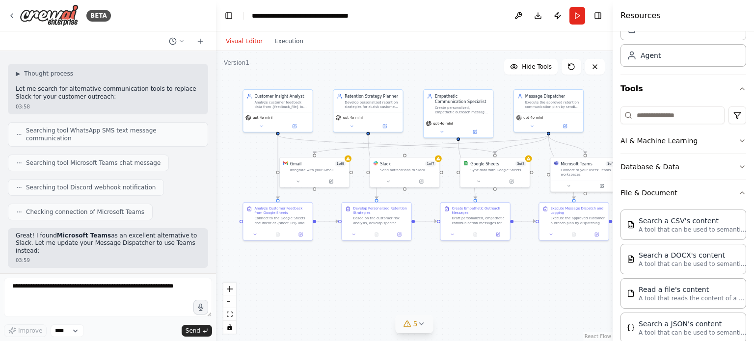
scroll to position [3617, 0]
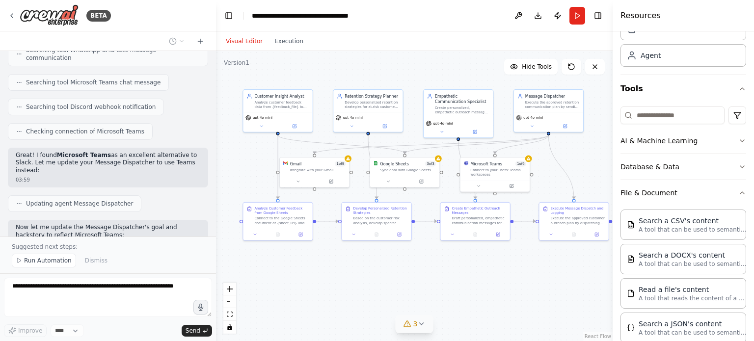
scroll to position [3653, 0]
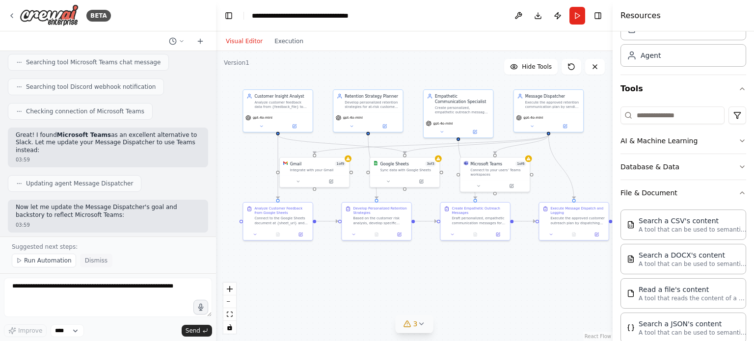
click at [96, 260] on span "Dismiss" at bounding box center [96, 261] width 23 height 8
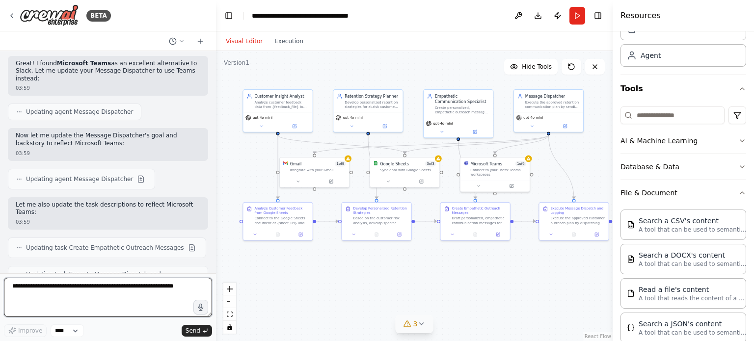
click at [65, 288] on textarea at bounding box center [108, 297] width 208 height 39
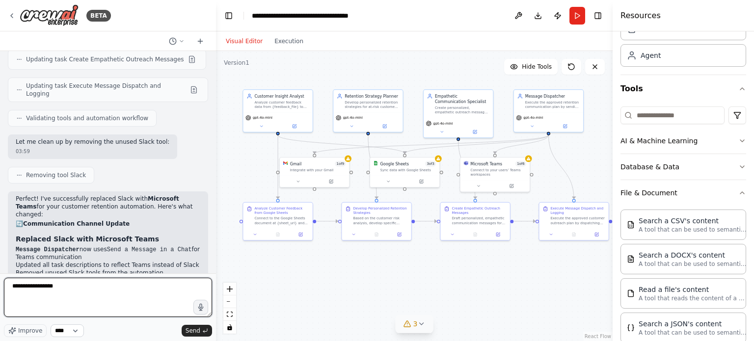
scroll to position [3928, 0]
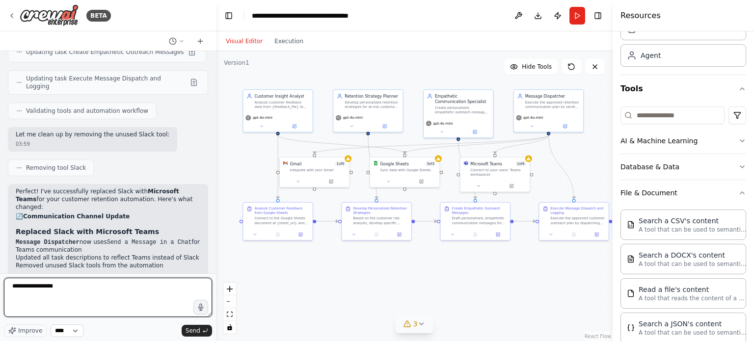
type textarea "**********"
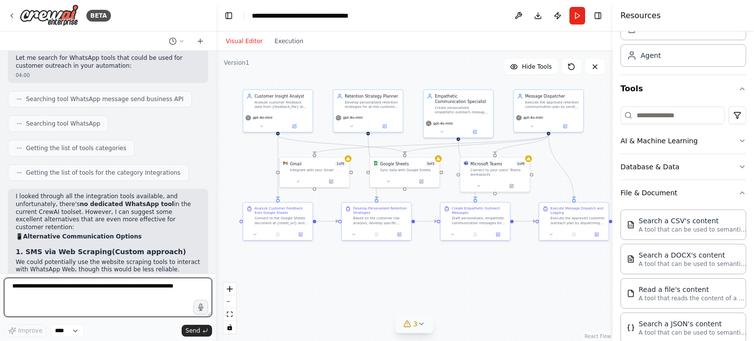
scroll to position [4464, 0]
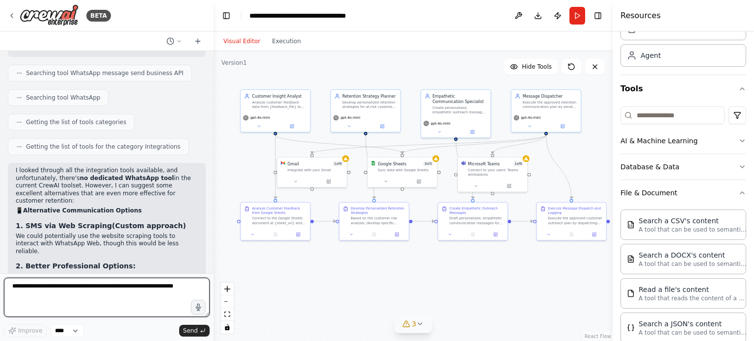
drag, startPoint x: 214, startPoint y: 261, endPoint x: 212, endPoint y: 251, distance: 10.4
click at [212, 251] on div "BETA LLM provider (choose one you actually use) OPENAI_API_KEY=... or GEMINI_AP…" at bounding box center [377, 170] width 754 height 341
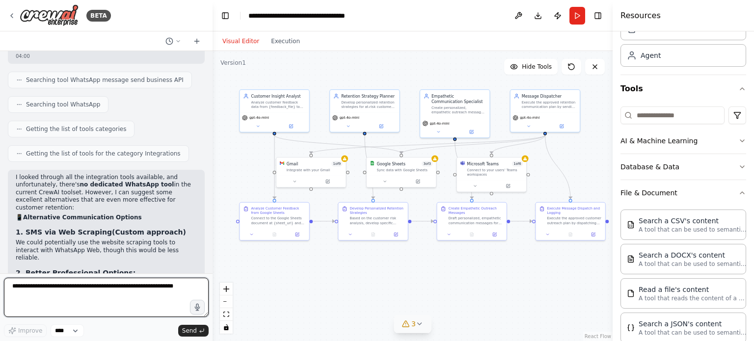
scroll to position [4564, 0]
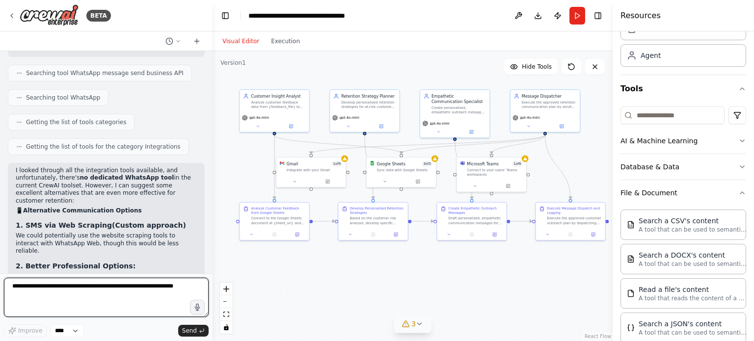
click at [112, 289] on textarea at bounding box center [106, 297] width 205 height 39
type textarea "*********"
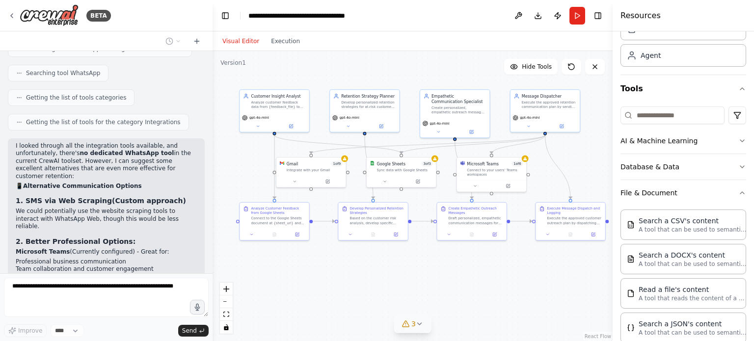
scroll to position [4622, 0]
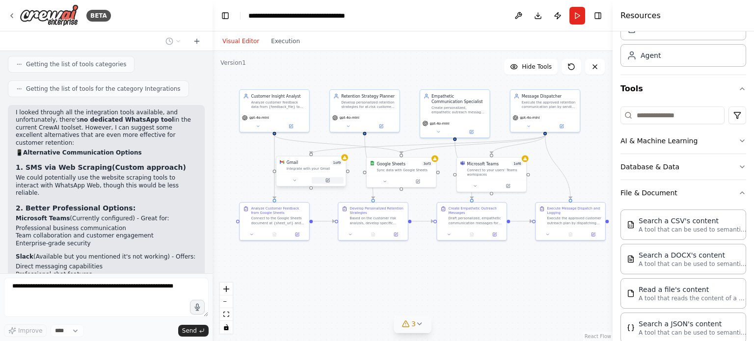
click at [327, 182] on icon at bounding box center [327, 180] width 3 height 3
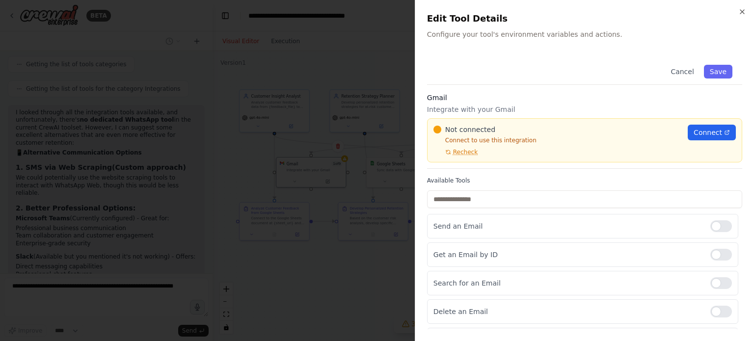
click at [681, 135] on div "Not connected Connect to use this integration Recheck Connect" at bounding box center [584, 140] width 302 height 31
click at [687, 135] on link "Connect" at bounding box center [711, 133] width 48 height 16
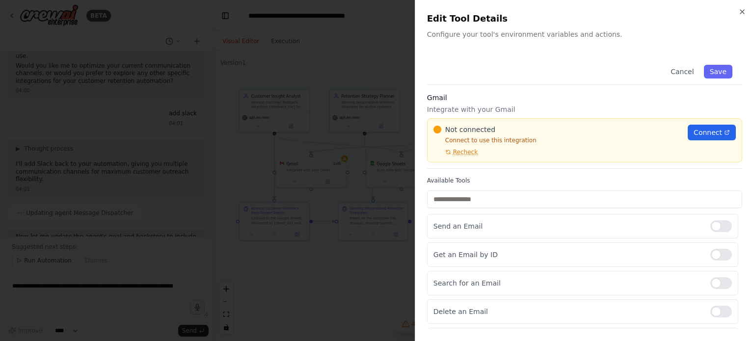
click at [348, 59] on div at bounding box center [377, 170] width 754 height 341
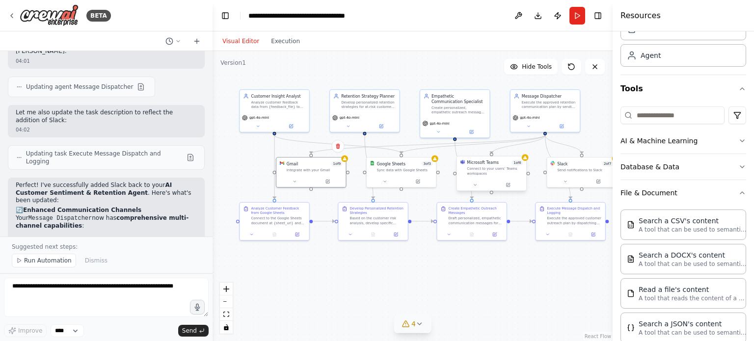
click at [494, 172] on div "Connect to your users’ Teams workspaces" at bounding box center [495, 170] width 56 height 9
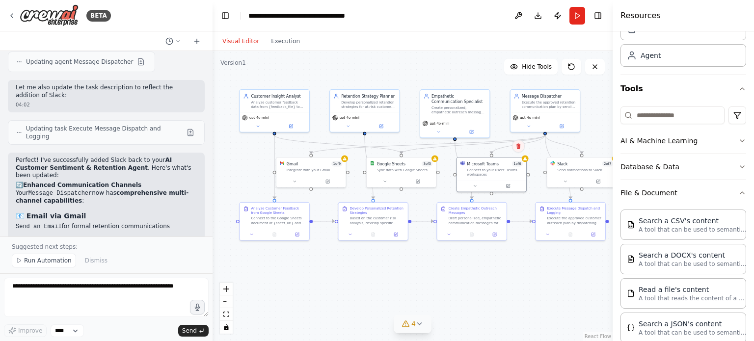
click at [519, 147] on icon at bounding box center [518, 146] width 6 height 6
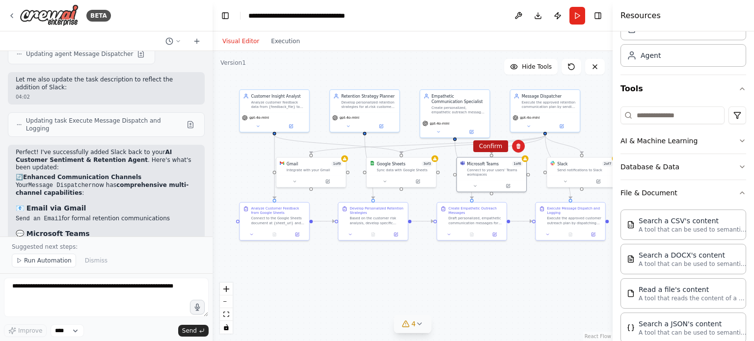
click at [492, 144] on button "Confirm" at bounding box center [490, 146] width 35 height 12
click at [579, 15] on button "Run" at bounding box center [577, 16] width 16 height 18
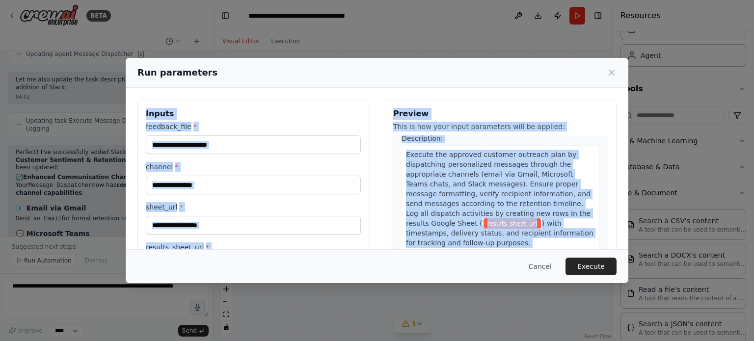
scroll to position [94, 0]
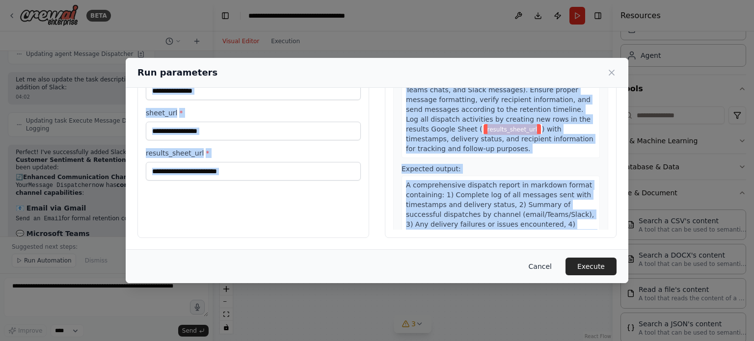
drag, startPoint x: 450, startPoint y: 77, endPoint x: 540, endPoint y: 261, distance: 204.3
click at [455, 270] on div "Run parameters Inputs feedback_file * channel * sheet_url * results_sheet_url *…" at bounding box center [377, 170] width 502 height 225
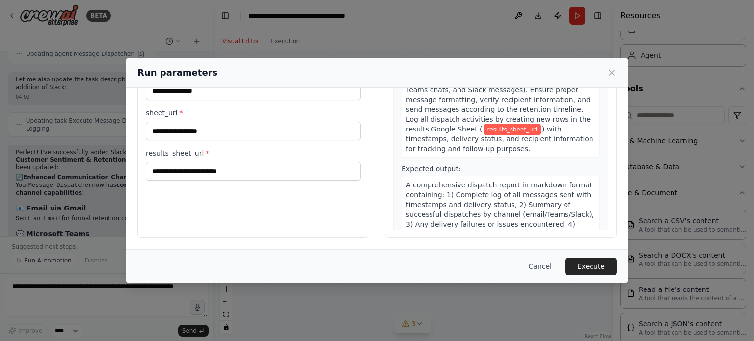
click at [581, 276] on div "Cancel Execute" at bounding box center [377, 266] width 502 height 34
click at [588, 269] on button "Execute" at bounding box center [590, 267] width 51 height 18
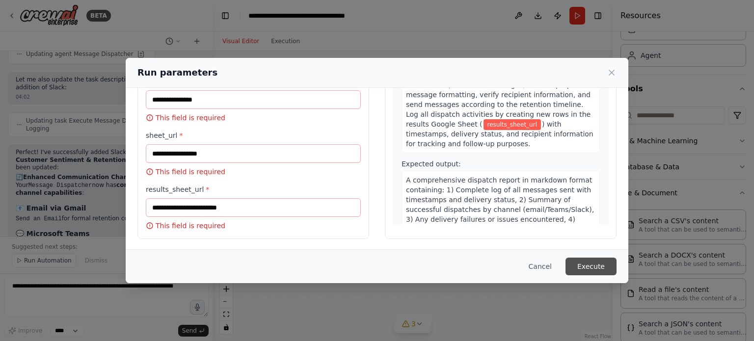
click at [587, 268] on button "Execute" at bounding box center [590, 267] width 51 height 18
click at [590, 263] on button "Execute" at bounding box center [590, 267] width 51 height 18
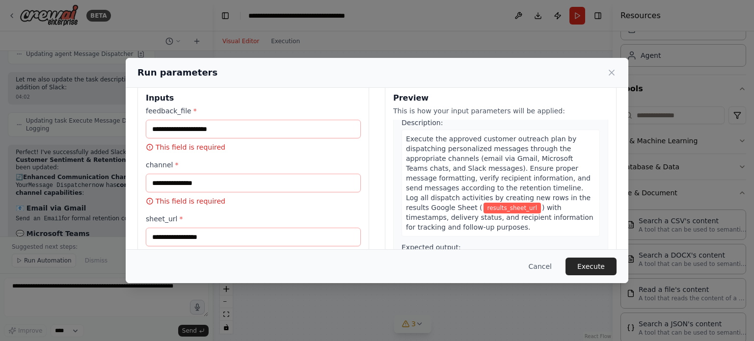
scroll to position [0, 0]
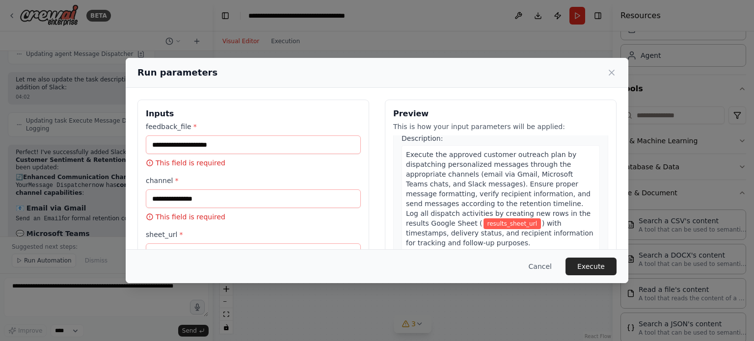
click at [267, 155] on div "feedback_file * This field is required" at bounding box center [253, 145] width 215 height 46
click at [261, 142] on input "feedback_file *" at bounding box center [253, 144] width 215 height 19
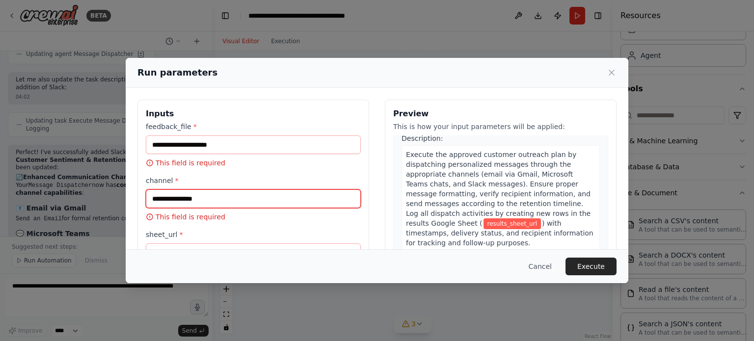
click at [252, 190] on input "channel *" at bounding box center [253, 198] width 215 height 19
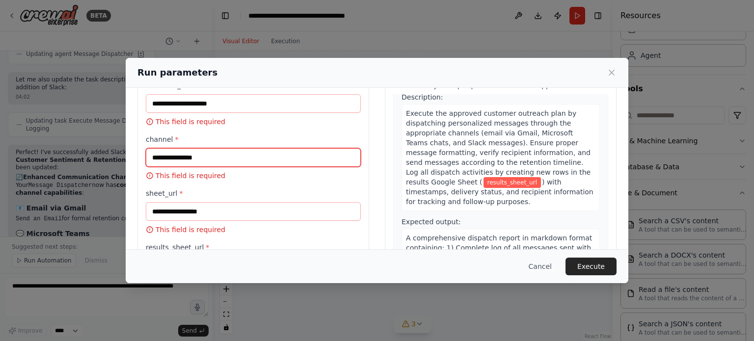
scroll to position [98, 0]
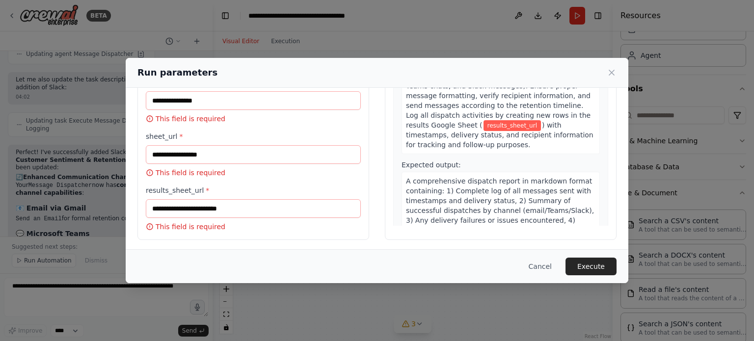
drag, startPoint x: 245, startPoint y: 142, endPoint x: 245, endPoint y: 148, distance: 5.9
click at [245, 145] on div "sheet_url * This field is required" at bounding box center [253, 155] width 215 height 46
click at [246, 153] on input "sheet_url *" at bounding box center [253, 154] width 215 height 19
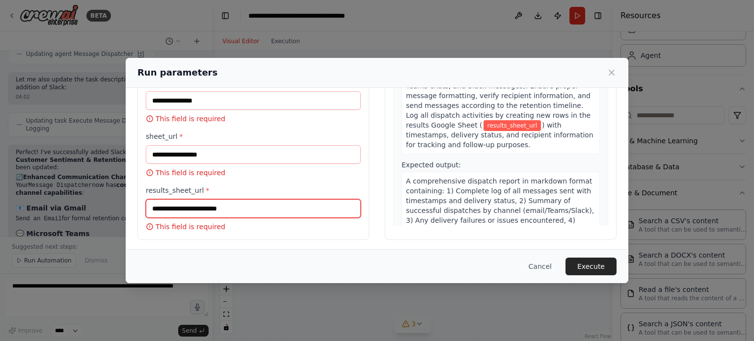
click at [252, 204] on input "results_sheet_url *" at bounding box center [253, 208] width 215 height 19
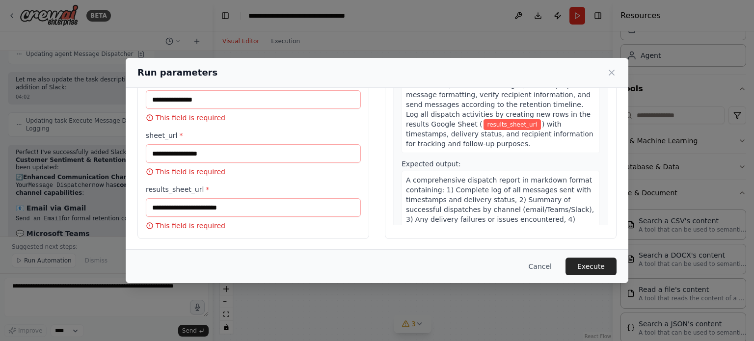
click at [544, 270] on button "Cancel" at bounding box center [540, 267] width 39 height 18
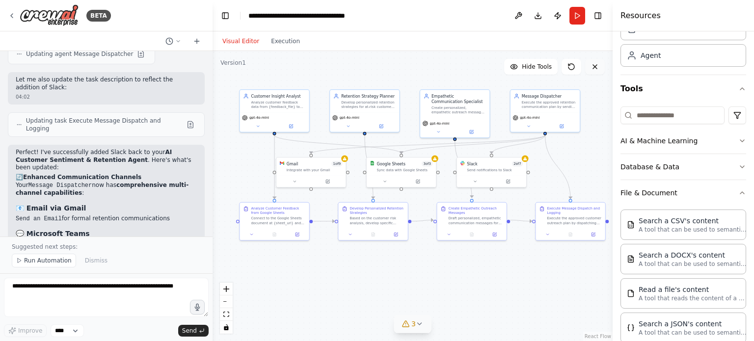
click at [593, 70] on icon at bounding box center [595, 67] width 8 height 8
click at [593, 66] on icon at bounding box center [595, 67] width 8 height 8
click at [528, 110] on div "Message Dispatcher Execute the approved retention communication plan by sending…" at bounding box center [544, 100] width 69 height 23
click at [573, 80] on icon at bounding box center [572, 78] width 4 height 5
click at [545, 84] on button "Confirm" at bounding box center [544, 79] width 35 height 12
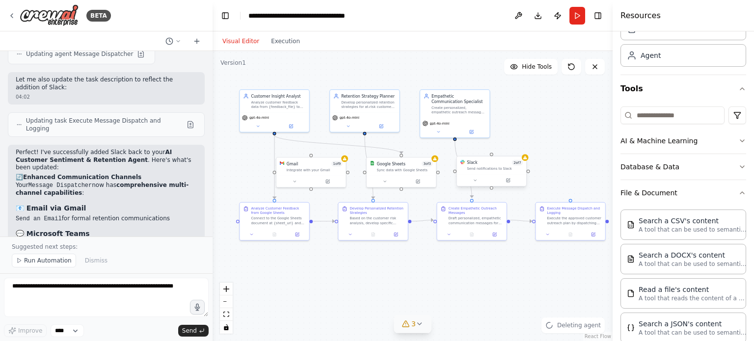
click at [469, 168] on div "Send notifications to Slack" at bounding box center [495, 168] width 56 height 4
drag, startPoint x: 525, startPoint y: 147, endPoint x: 520, endPoint y: 146, distance: 5.0
click at [525, 147] on div "Confirm" at bounding box center [518, 146] width 17 height 17
click at [519, 146] on icon at bounding box center [518, 146] width 6 height 6
click at [485, 146] on button "Confirm" at bounding box center [490, 146] width 35 height 12
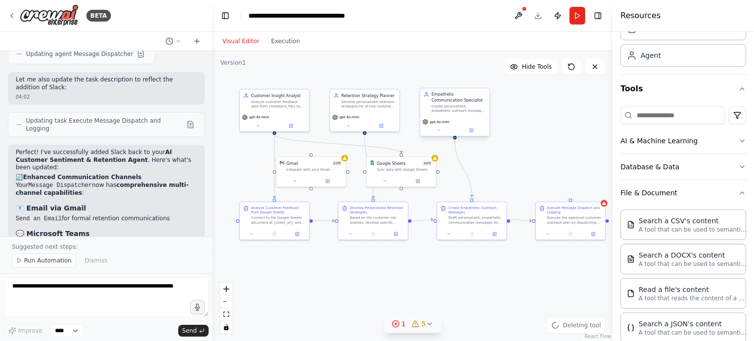
click at [449, 104] on div "Create personalized, empathetic outreach messages for each at-risk customer bas…" at bounding box center [458, 108] width 54 height 9
click at [480, 82] on button at bounding box center [481, 78] width 13 height 13
click at [453, 76] on button "Confirm" at bounding box center [453, 78] width 35 height 12
click at [408, 164] on div "Google Sheets 3 of 3" at bounding box center [405, 161] width 56 height 5
click at [432, 143] on button at bounding box center [428, 145] width 13 height 13
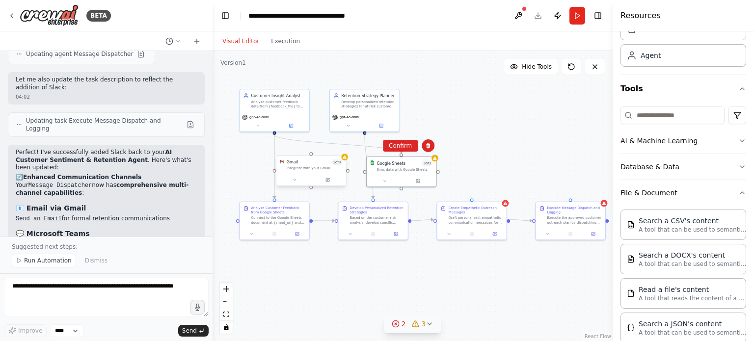
click at [312, 167] on div "Integrate with your Gmail" at bounding box center [315, 168] width 56 height 4
drag, startPoint x: 338, startPoint y: 146, endPoint x: 320, endPoint y: 125, distance: 27.1
click at [338, 145] on icon at bounding box center [338, 145] width 4 height 5
click at [300, 99] on div "Analyze customer feedback data from {feedback_file} to identify sentiment patte…" at bounding box center [278, 102] width 54 height 9
click at [299, 80] on button at bounding box center [301, 77] width 13 height 13
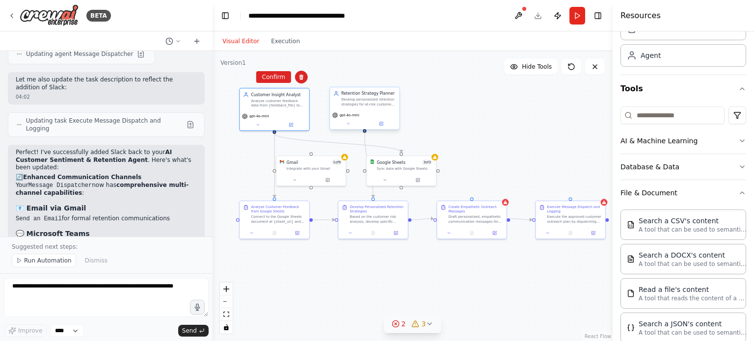
click at [363, 100] on div "Develop personalized retention strategies for at-risk customers by analyzing th…" at bounding box center [368, 102] width 54 height 9
click at [393, 74] on icon at bounding box center [392, 77] width 6 height 6
click at [365, 78] on button "Confirm" at bounding box center [363, 77] width 35 height 12
click at [283, 102] on div "Analyze customer feedback data from {feedback_file} to identify sentiment patte…" at bounding box center [278, 102] width 54 height 9
click at [300, 75] on icon at bounding box center [301, 77] width 4 height 5
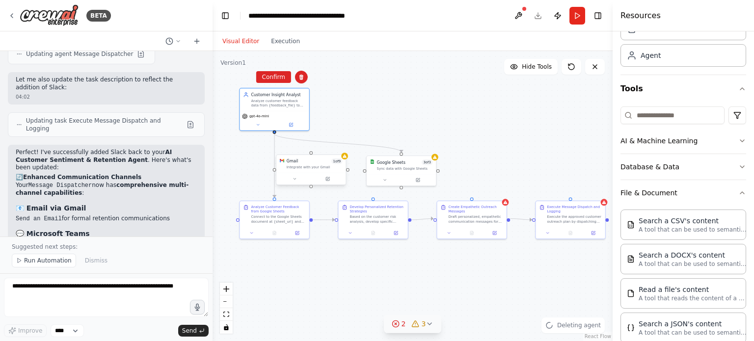
click at [301, 165] on div "Integrate with your Gmail" at bounding box center [315, 167] width 56 height 4
click at [344, 142] on button at bounding box center [338, 144] width 13 height 13
click at [339, 144] on icon at bounding box center [339, 145] width 6 height 6
click at [309, 143] on button "Confirm" at bounding box center [310, 145] width 35 height 12
click at [298, 98] on div "Analyze customer feedback data from {feedback_file} to identify sentiment patte…" at bounding box center [278, 102] width 54 height 9
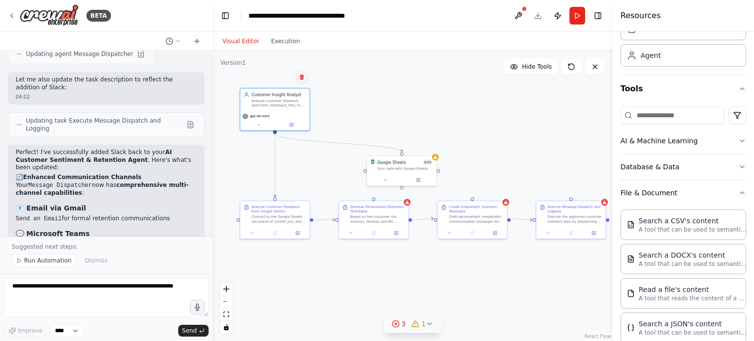
click at [299, 79] on icon at bounding box center [302, 77] width 6 height 6
click at [270, 70] on div ".deletable-edge-delete-btn { width: 20px; height: 20px; border: 0px solid #ffff…" at bounding box center [412, 196] width 400 height 290
click at [279, 104] on div "Analyze customer feedback data from {feedback_file} to identify sentiment patte…" at bounding box center [278, 102] width 54 height 9
click at [302, 81] on button at bounding box center [301, 77] width 13 height 13
click at [280, 79] on button "Confirm" at bounding box center [274, 77] width 35 height 12
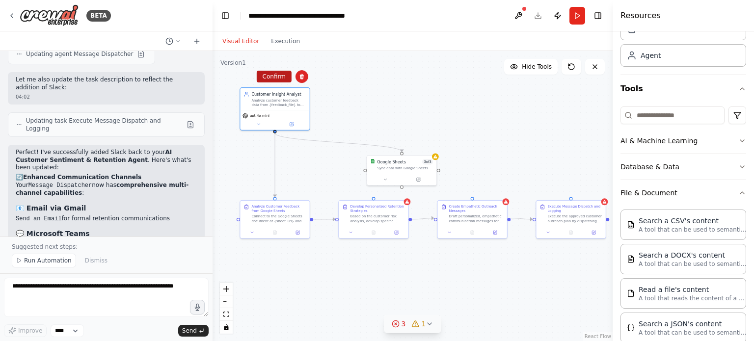
click at [264, 78] on button "Confirm" at bounding box center [274, 77] width 35 height 12
click at [408, 166] on div "Sync data with Google Sheets" at bounding box center [405, 166] width 56 height 4
click at [429, 145] on icon at bounding box center [431, 144] width 6 height 6
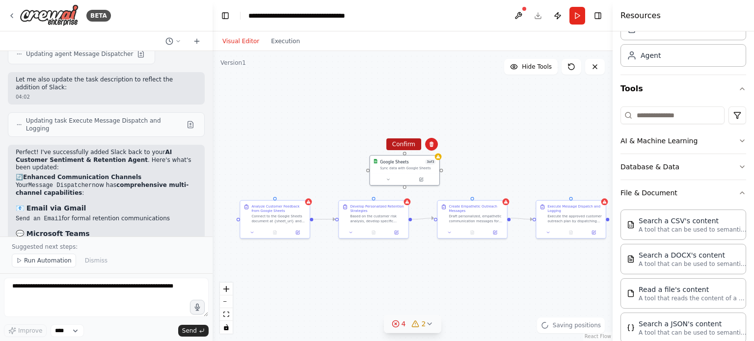
click at [396, 143] on button "Confirm" at bounding box center [403, 144] width 35 height 12
click at [357, 223] on div "Develop Personalized Retention Strategies Based on the customer risk analysis, …" at bounding box center [373, 213] width 69 height 26
click at [407, 192] on button at bounding box center [403, 190] width 13 height 13
click at [402, 189] on icon at bounding box center [403, 189] width 4 height 5
click at [375, 190] on div ".deletable-edge-delete-btn { width: 20px; height: 20px; border: 0px solid #ffff…" at bounding box center [412, 196] width 400 height 290
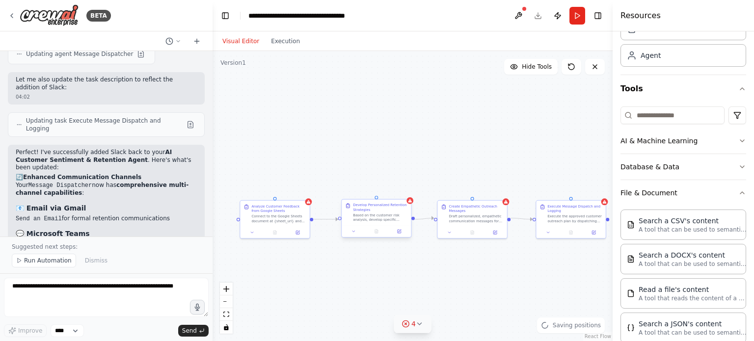
click at [386, 225] on div "Develop Personalized Retention Strategies Based on the customer risk analysis, …" at bounding box center [376, 213] width 69 height 26
click at [406, 190] on button at bounding box center [403, 190] width 13 height 13
click at [375, 186] on button "Confirm" at bounding box center [375, 191] width 35 height 12
click at [290, 211] on div "Analyze Customer Feedback from Google Sheets" at bounding box center [278, 207] width 54 height 9
click at [299, 190] on icon at bounding box center [302, 190] width 6 height 6
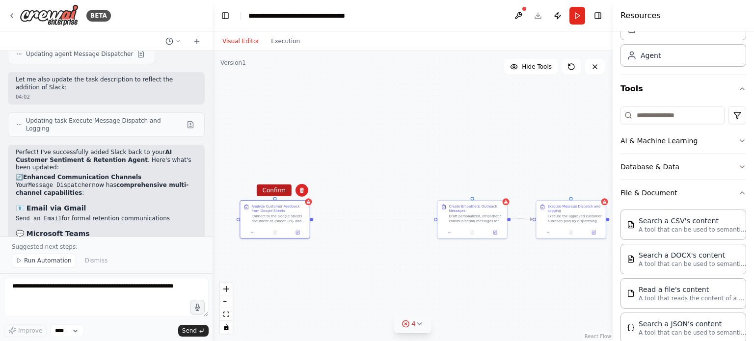
click at [287, 190] on button "Confirm" at bounding box center [274, 191] width 35 height 12
click at [463, 209] on div "Create Empathetic Outreach Messages" at bounding box center [475, 207] width 54 height 9
click at [499, 194] on button at bounding box center [499, 190] width 13 height 13
click at [476, 192] on button "Confirm" at bounding box center [471, 191] width 35 height 12
click at [555, 209] on div "Execute Message Dispatch and Logging" at bounding box center [577, 207] width 54 height 9
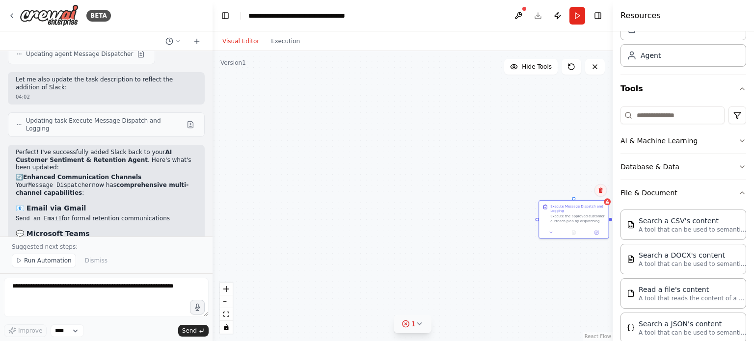
click at [601, 187] on icon at bounding box center [601, 190] width 6 height 6
click at [561, 183] on div "Execute Message Dispatch and Logging Execute the approved customer outreach pla…" at bounding box center [412, 196] width 400 height 290
click at [568, 192] on button "Confirm" at bounding box center [571, 193] width 35 height 12
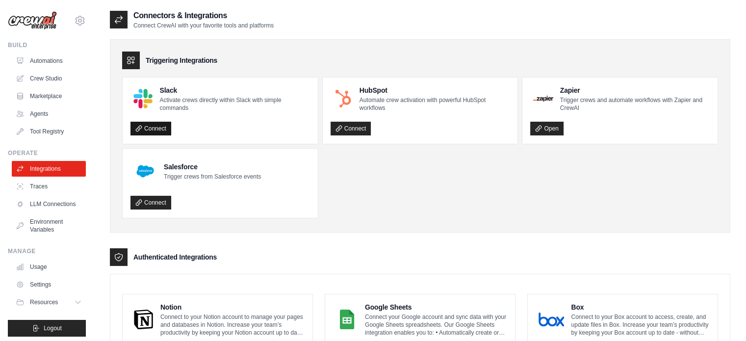
drag, startPoint x: 0, startPoint y: 0, endPoint x: 145, endPoint y: 132, distance: 196.6
click at [145, 132] on link "Connect" at bounding box center [151, 129] width 41 height 14
click at [150, 125] on link "Connect" at bounding box center [151, 129] width 41 height 14
click at [44, 174] on link "Integrations" at bounding box center [50, 169] width 74 height 16
click at [220, 118] on div "Disconnect" at bounding box center [221, 126] width 180 height 21
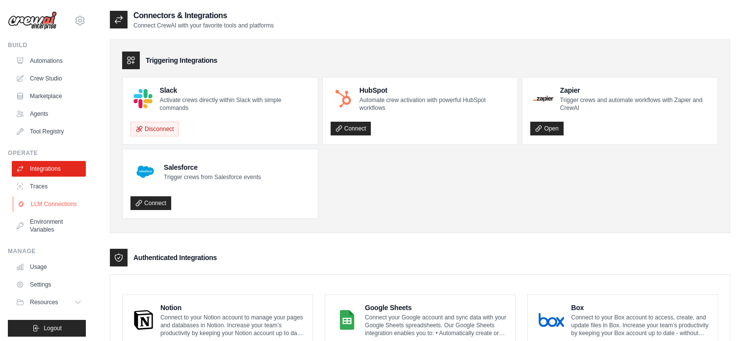
click at [38, 211] on link "LLM Connections" at bounding box center [50, 204] width 74 height 16
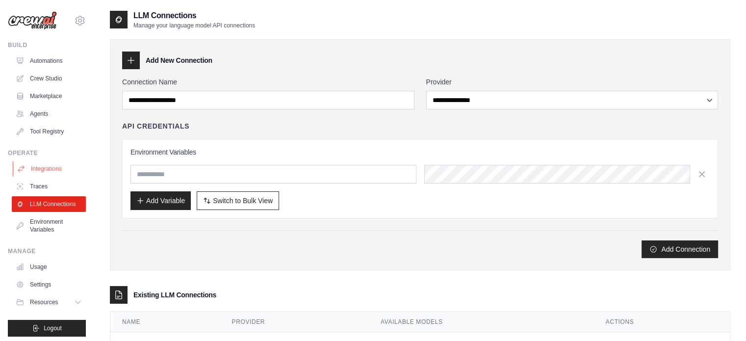
click at [43, 176] on link "Integrations" at bounding box center [50, 169] width 74 height 16
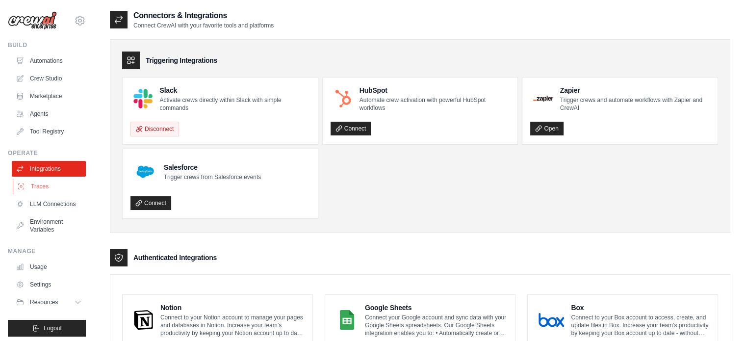
click at [39, 181] on link "Traces" at bounding box center [50, 187] width 74 height 16
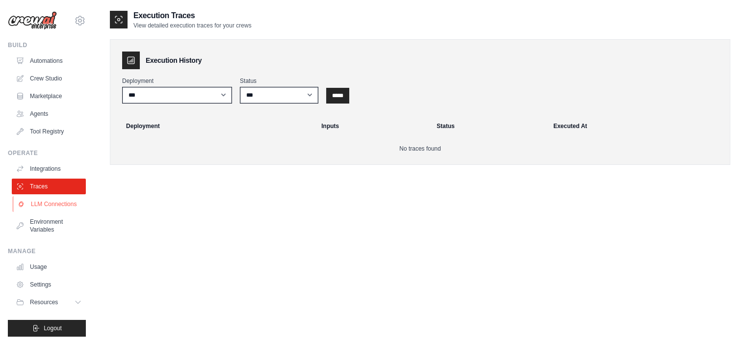
click at [37, 211] on link "LLM Connections" at bounding box center [50, 204] width 74 height 16
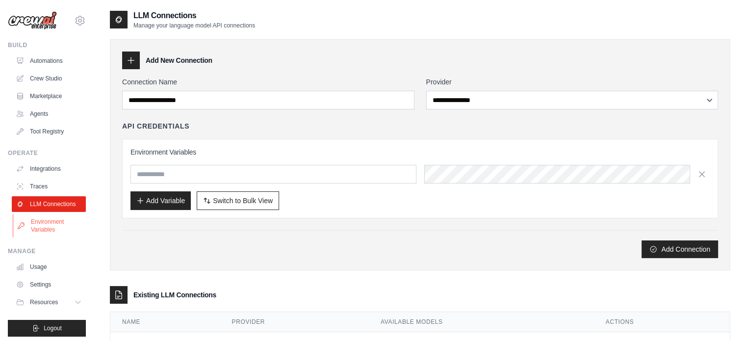
click at [32, 235] on link "Environment Variables" at bounding box center [50, 226] width 74 height 24
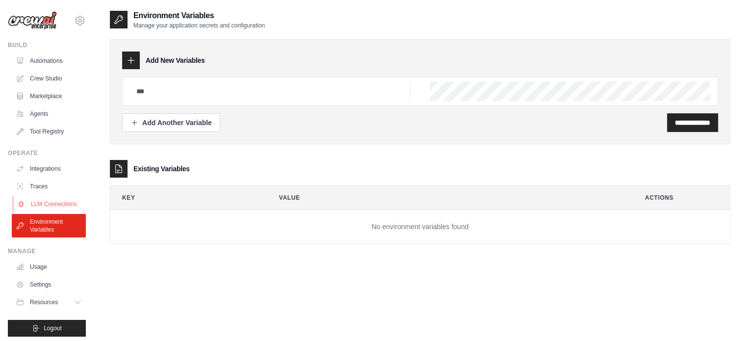
click at [44, 204] on link "LLM Connections" at bounding box center [50, 204] width 74 height 16
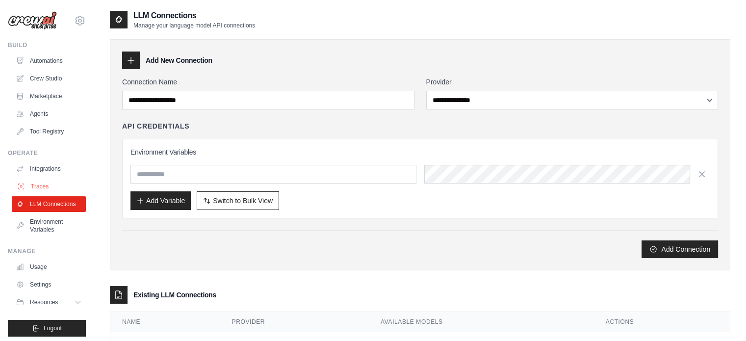
click at [43, 187] on link "Traces" at bounding box center [50, 187] width 74 height 16
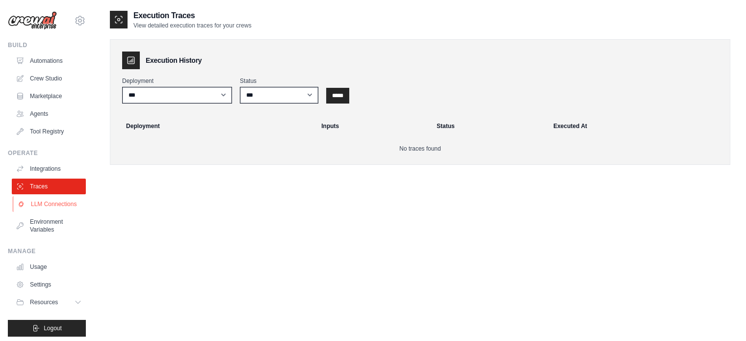
click at [43, 207] on link "LLM Connections" at bounding box center [50, 204] width 74 height 16
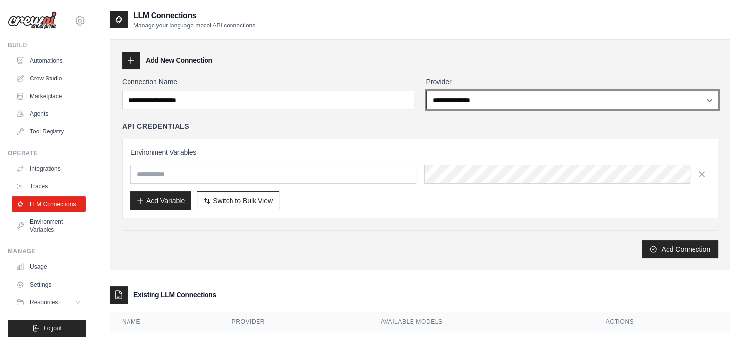
click at [458, 101] on select "**********" at bounding box center [572, 100] width 292 height 19
drag, startPoint x: 463, startPoint y: 96, endPoint x: 408, endPoint y: 95, distance: 54.5
click at [463, 96] on select "**********" at bounding box center [572, 100] width 292 height 19
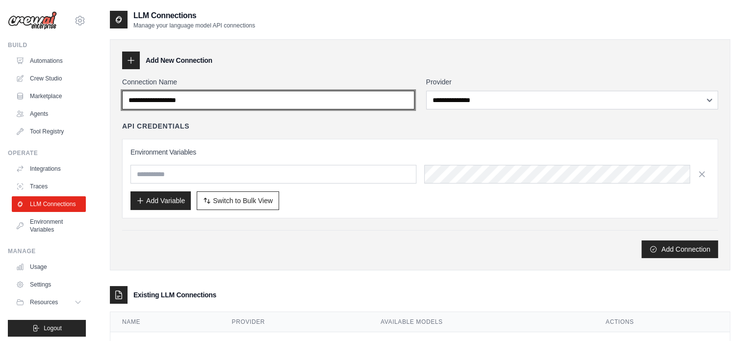
click at [298, 94] on input "Connection Name" at bounding box center [268, 100] width 292 height 19
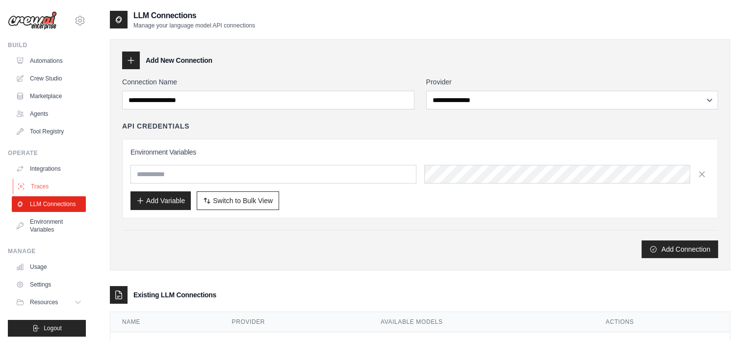
click at [57, 188] on link "Traces" at bounding box center [50, 187] width 74 height 16
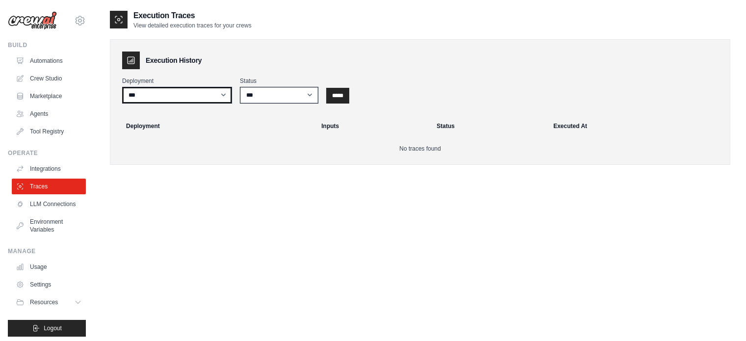
click at [207, 88] on select "***" at bounding box center [177, 95] width 110 height 17
drag, startPoint x: 209, startPoint y: 96, endPoint x: 256, endPoint y: 94, distance: 47.1
click at [209, 96] on select "***" at bounding box center [177, 95] width 110 height 17
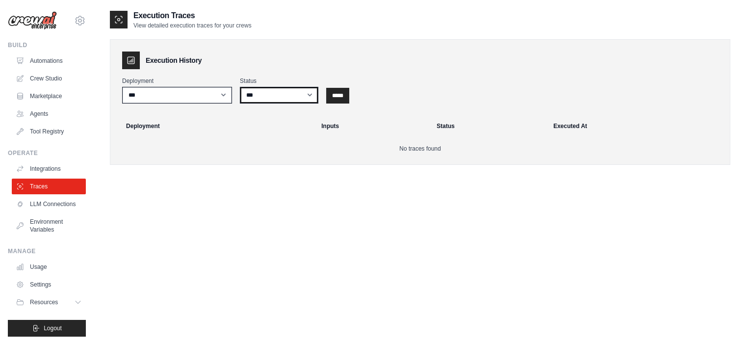
click at [264, 94] on select "*** ********* ******* *****" at bounding box center [279, 95] width 79 height 17
drag, startPoint x: 264, startPoint y: 94, endPoint x: 226, endPoint y: 108, distance: 39.9
click at [264, 94] on select "*** ********* ******* *****" at bounding box center [279, 95] width 79 height 17
click at [65, 166] on link "Integrations" at bounding box center [50, 169] width 74 height 16
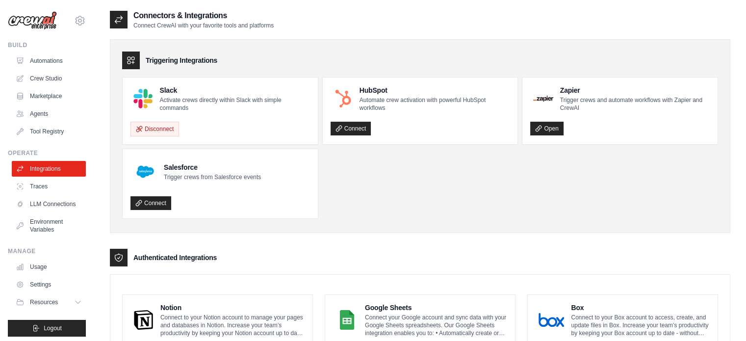
click at [195, 110] on p "Activate crews directly within Slack with simple commands" at bounding box center [234, 104] width 150 height 16
click at [44, 58] on link "Automations" at bounding box center [50, 61] width 74 height 16
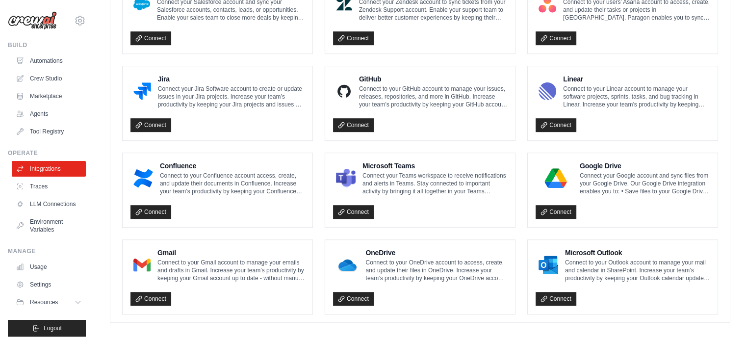
scroll to position [580, 0]
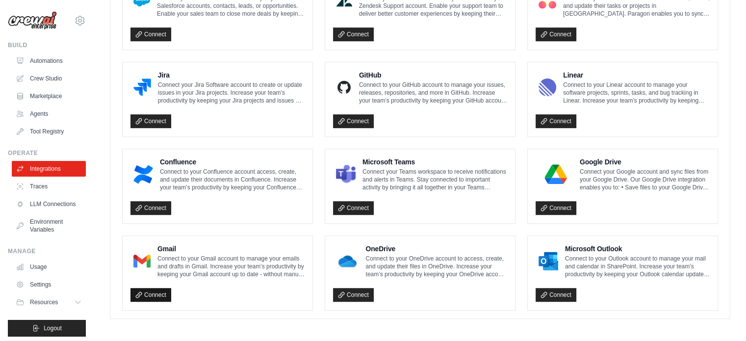
click at [153, 290] on link "Connect" at bounding box center [151, 295] width 41 height 14
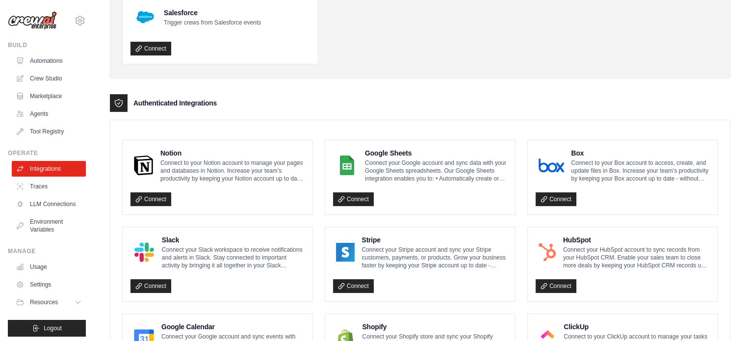
scroll to position [0, 0]
